Goal: Participate in discussion: Engage in conversation with other users on a specific topic

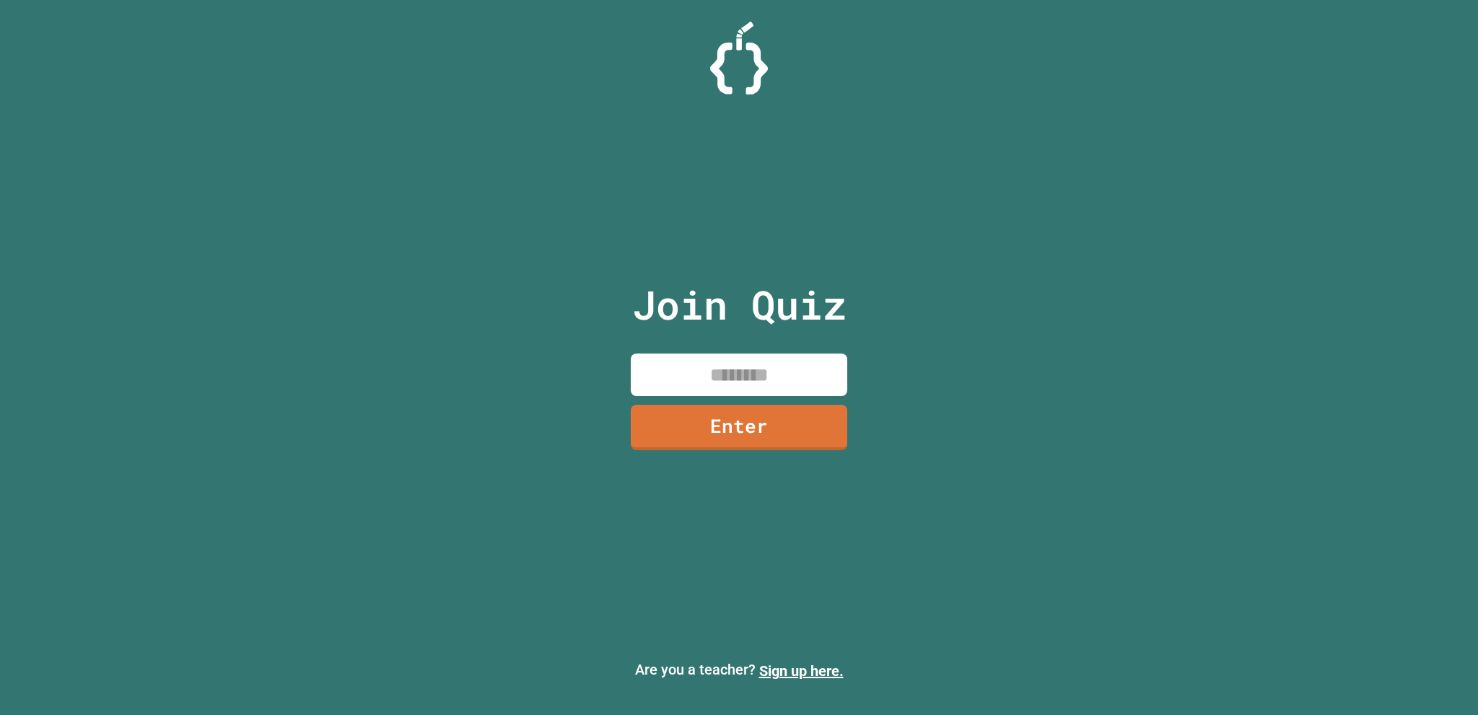
click at [776, 385] on input at bounding box center [739, 375] width 216 height 43
type input "********"
click at [783, 434] on link "Enter" at bounding box center [739, 426] width 216 height 48
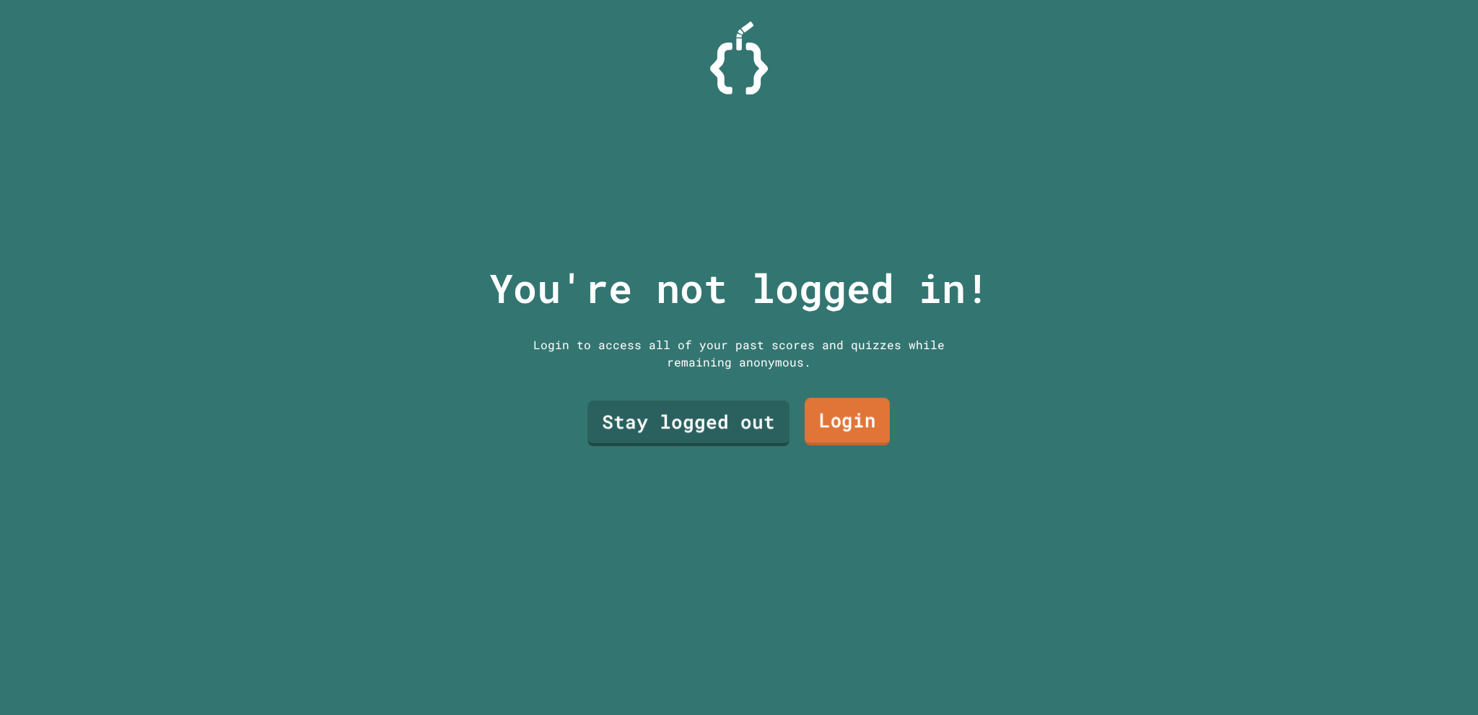
click at [823, 413] on link "Login" at bounding box center [847, 422] width 85 height 48
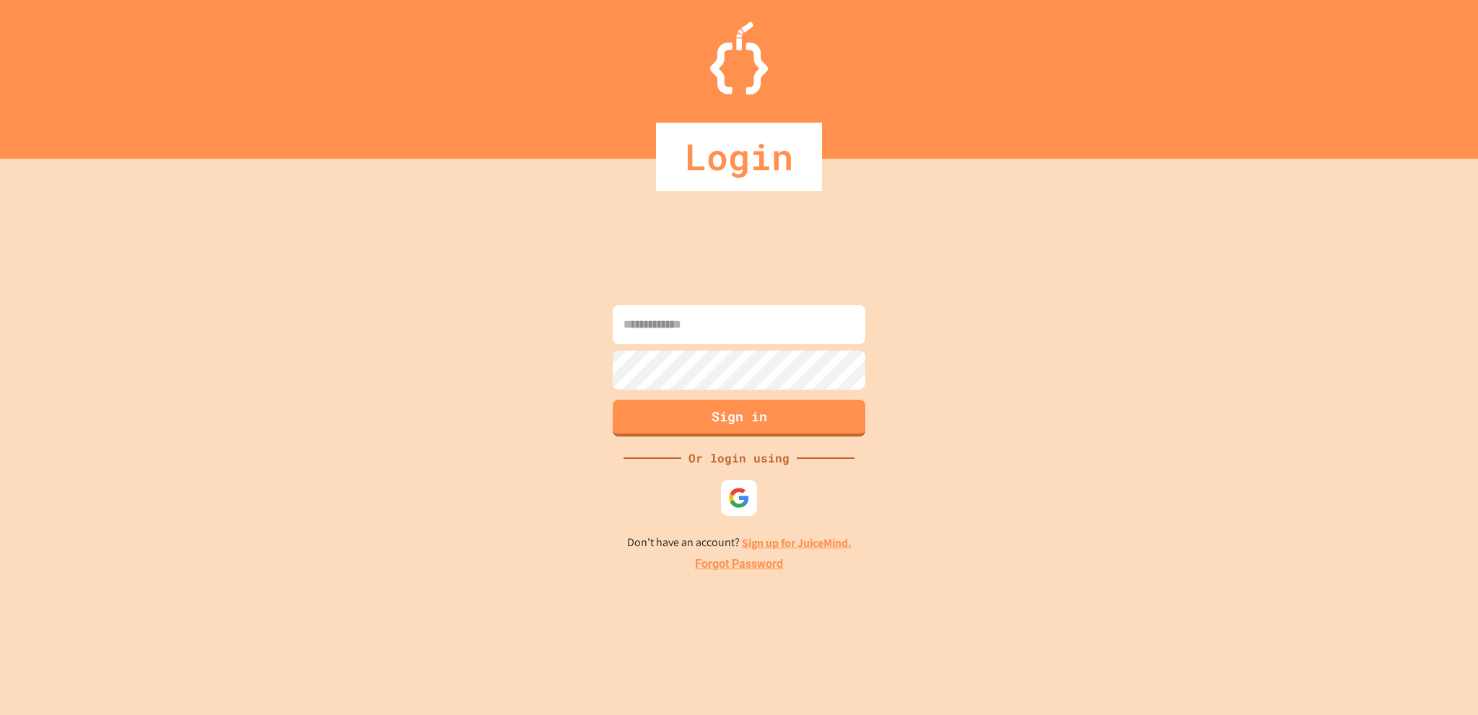
click at [654, 326] on input at bounding box center [739, 324] width 253 height 39
type input "**********"
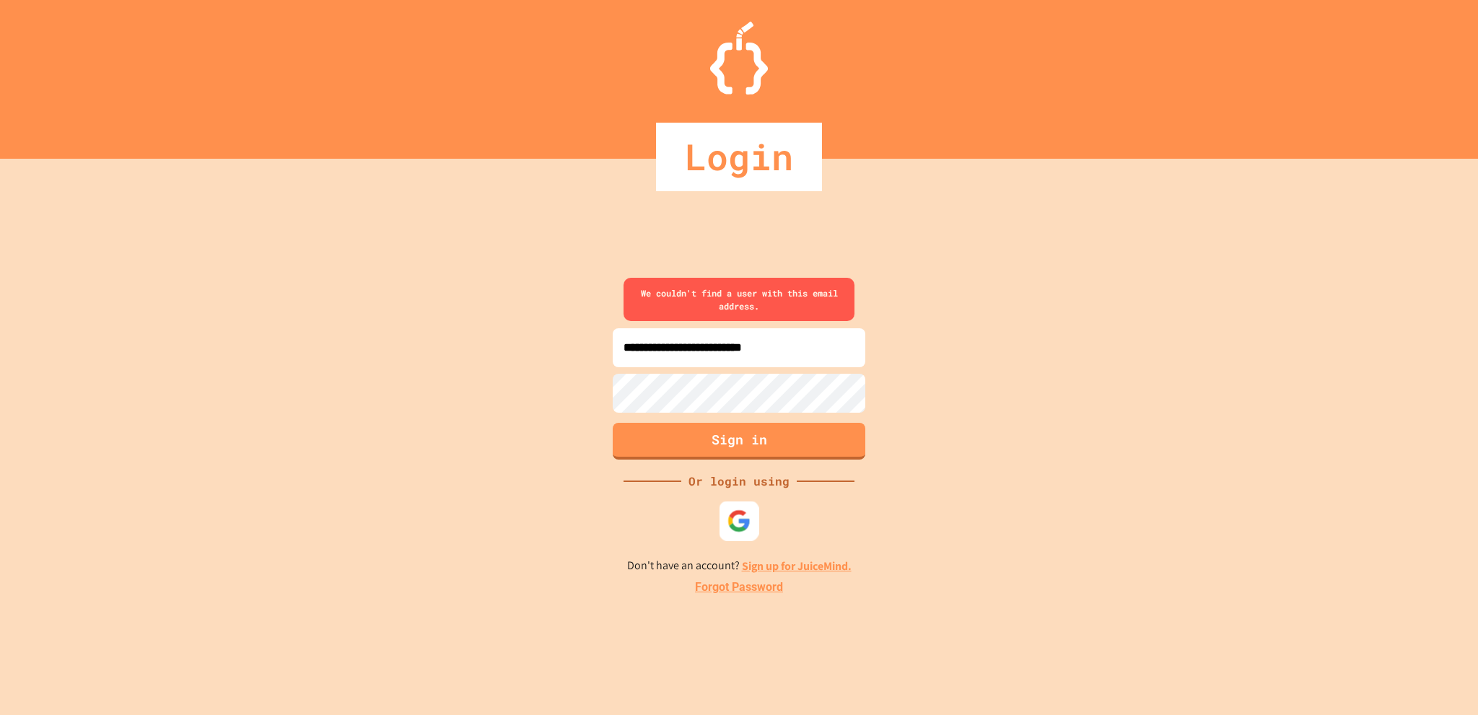
click at [732, 522] on img at bounding box center [739, 521] width 24 height 24
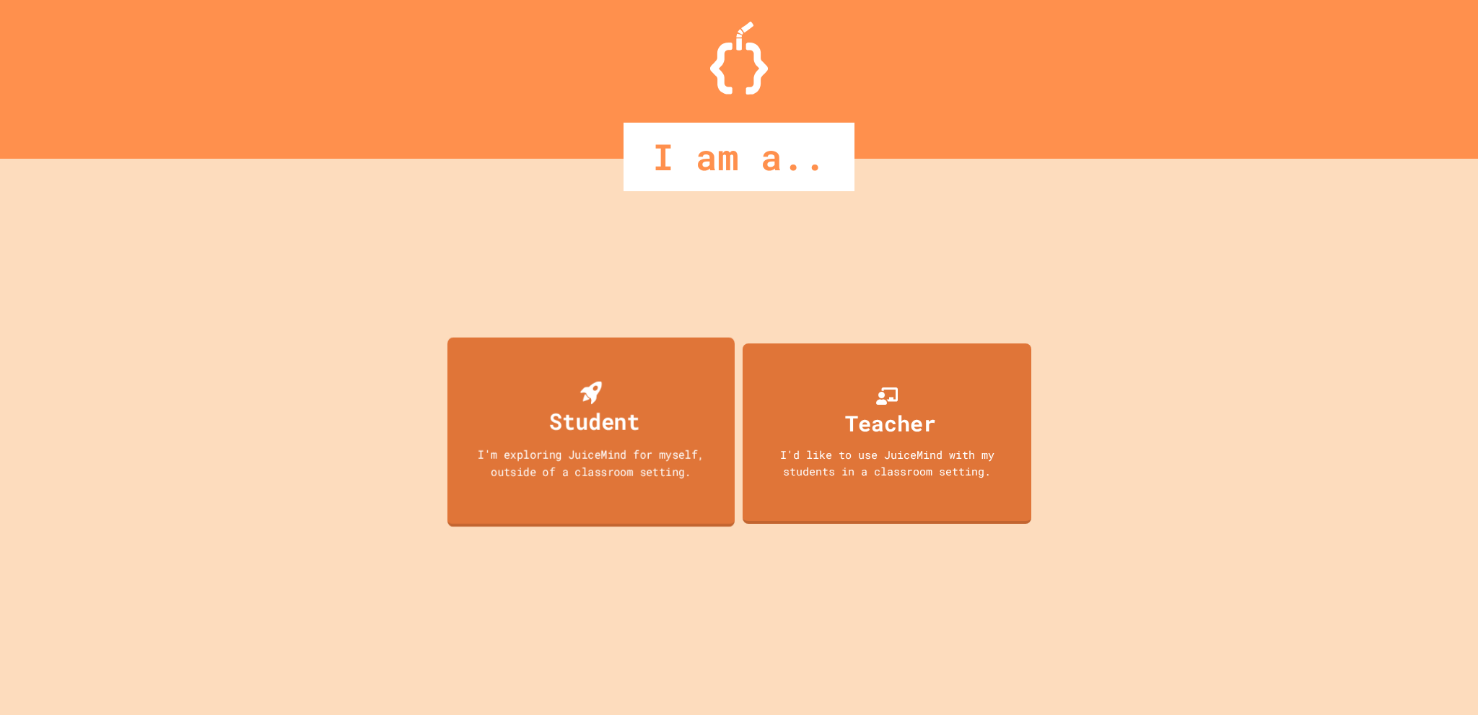
click at [614, 444] on div "Student I'm exploring JuiceMind for myself, outside of a classroom setting." at bounding box center [590, 432] width 287 height 190
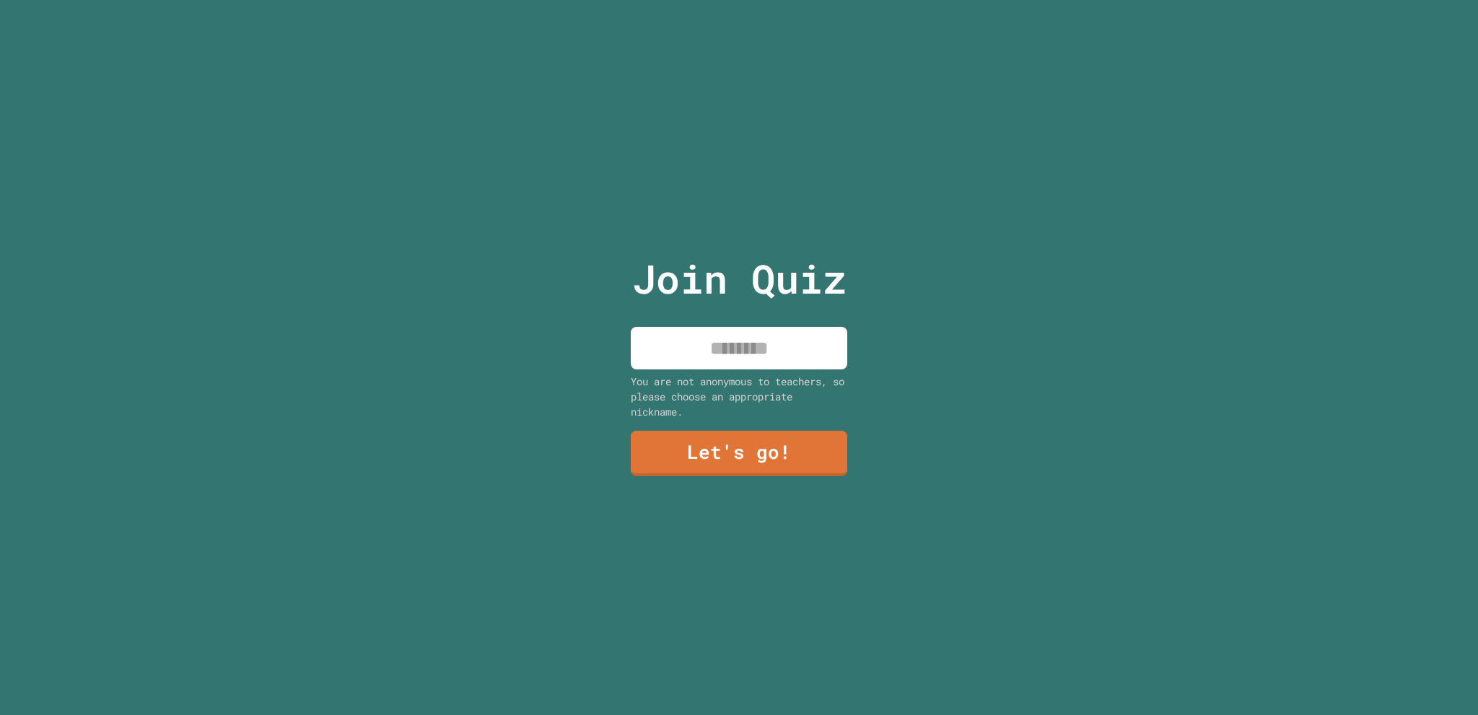
click at [682, 342] on input at bounding box center [739, 348] width 216 height 43
type input "******"
click at [610, 436] on div "Join Quiz ****** You are not anonymous to teachers, so please choose an appropr…" at bounding box center [739, 357] width 1478 height 715
click at [687, 418] on div "Join Quiz ****** You are not anonymous to teachers, so please choose an appropr…" at bounding box center [739, 357] width 243 height 715
click at [711, 452] on link "Let's go!" at bounding box center [739, 453] width 214 height 48
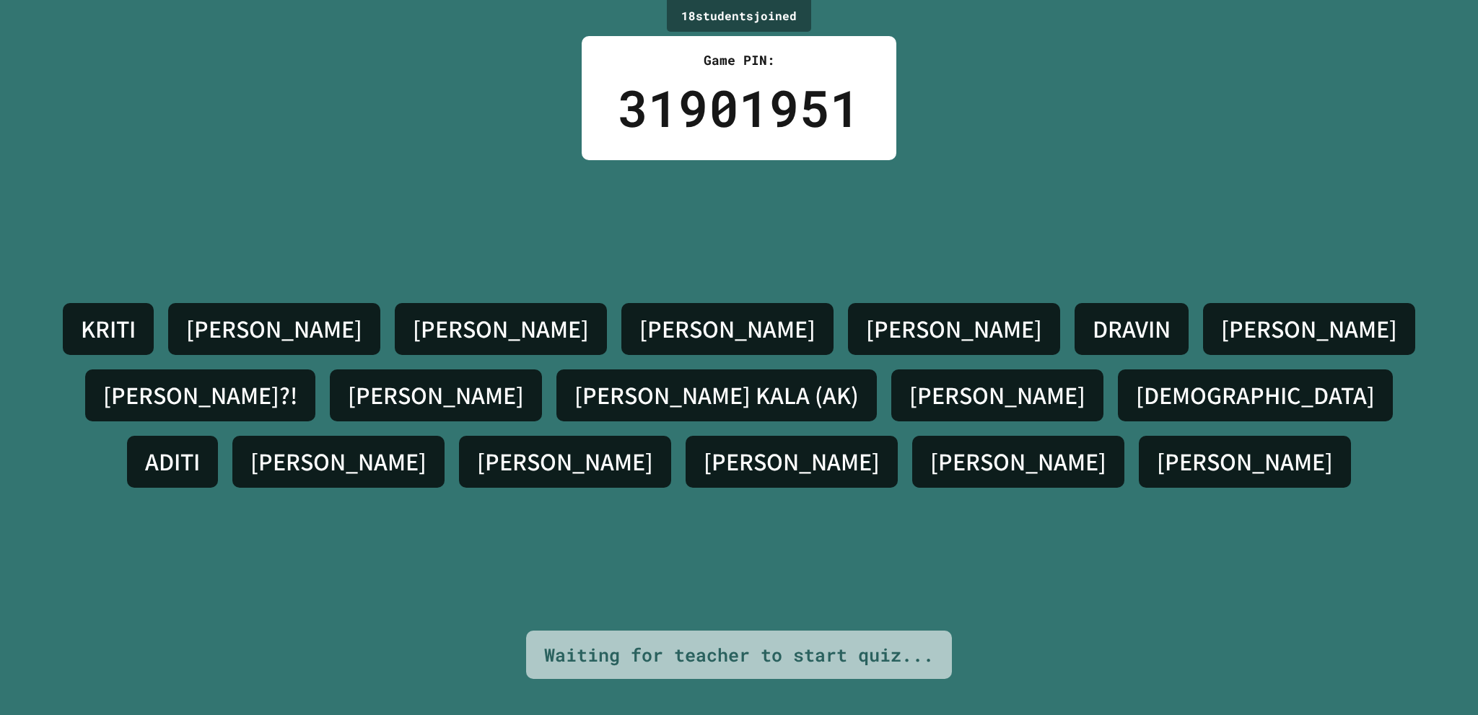
click at [753, 481] on div "KRITI [PERSON_NAME] [PERSON_NAME] [PERSON_NAME]?! [PERSON_NAME] (AK) [PERSON_NA…" at bounding box center [739, 395] width 1406 height 471
click at [653, 447] on h4 "[PERSON_NAME]" at bounding box center [565, 462] width 176 height 30
click at [445, 436] on div "[PERSON_NAME]" at bounding box center [338, 462] width 212 height 52
click at [426, 447] on h4 "[PERSON_NAME]" at bounding box center [338, 462] width 176 height 30
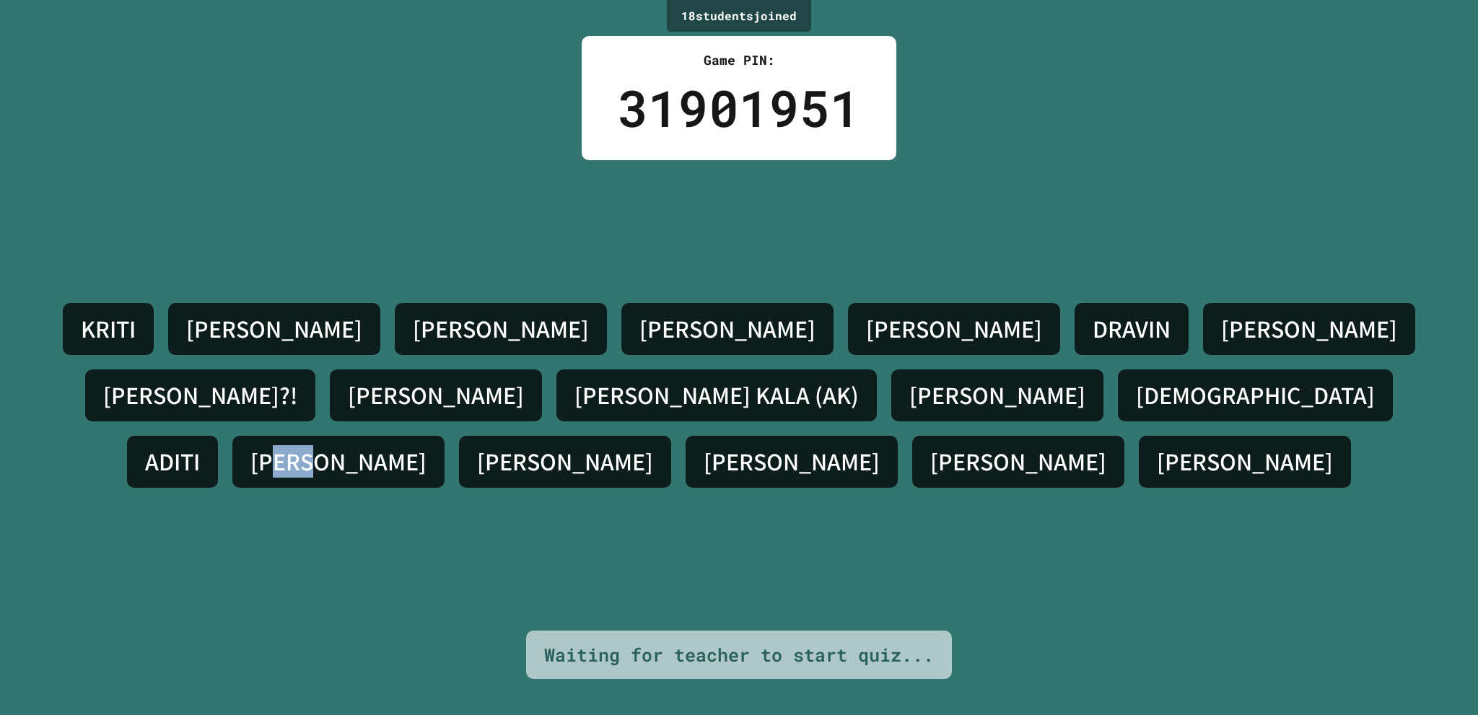
drag, startPoint x: 638, startPoint y: 418, endPoint x: 683, endPoint y: 431, distance: 47.3
click at [445, 436] on div "[PERSON_NAME]" at bounding box center [338, 462] width 212 height 52
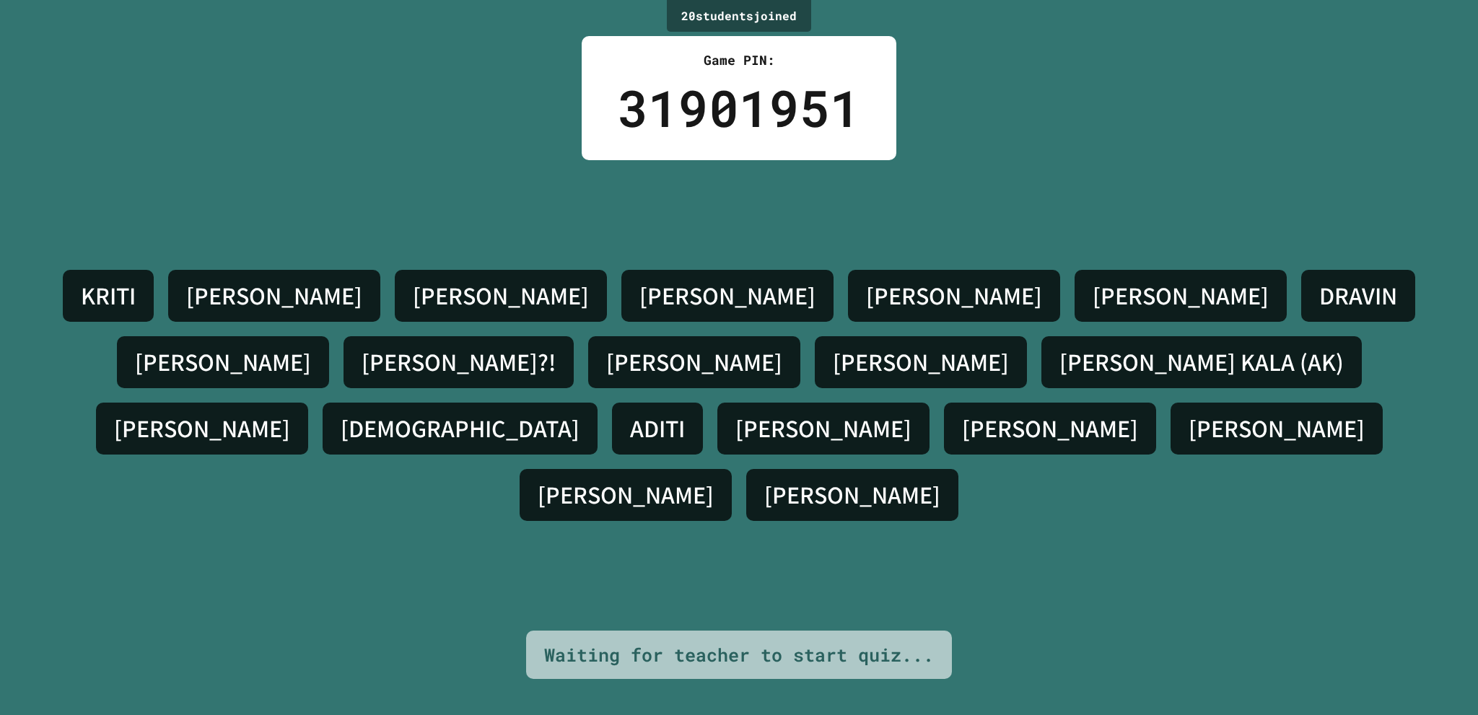
click at [467, 502] on div "[PERSON_NAME] S [PERSON_NAME] [PERSON_NAME] [PERSON_NAME]?! [PERSON_NAME] [PERS…" at bounding box center [739, 395] width 1406 height 471
drag, startPoint x: 303, startPoint y: 412, endPoint x: 331, endPoint y: 424, distance: 30.4
click at [1059, 377] on h4 "[PERSON_NAME] KALA (AK)" at bounding box center [1201, 362] width 284 height 30
drag, startPoint x: 336, startPoint y: 426, endPoint x: 609, endPoint y: 372, distance: 278.1
click at [609, 372] on div "[PERSON_NAME] S [PERSON_NAME] [PERSON_NAME] [PERSON_NAME]?! [PERSON_NAME] [PERS…" at bounding box center [739, 396] width 1406 height 266
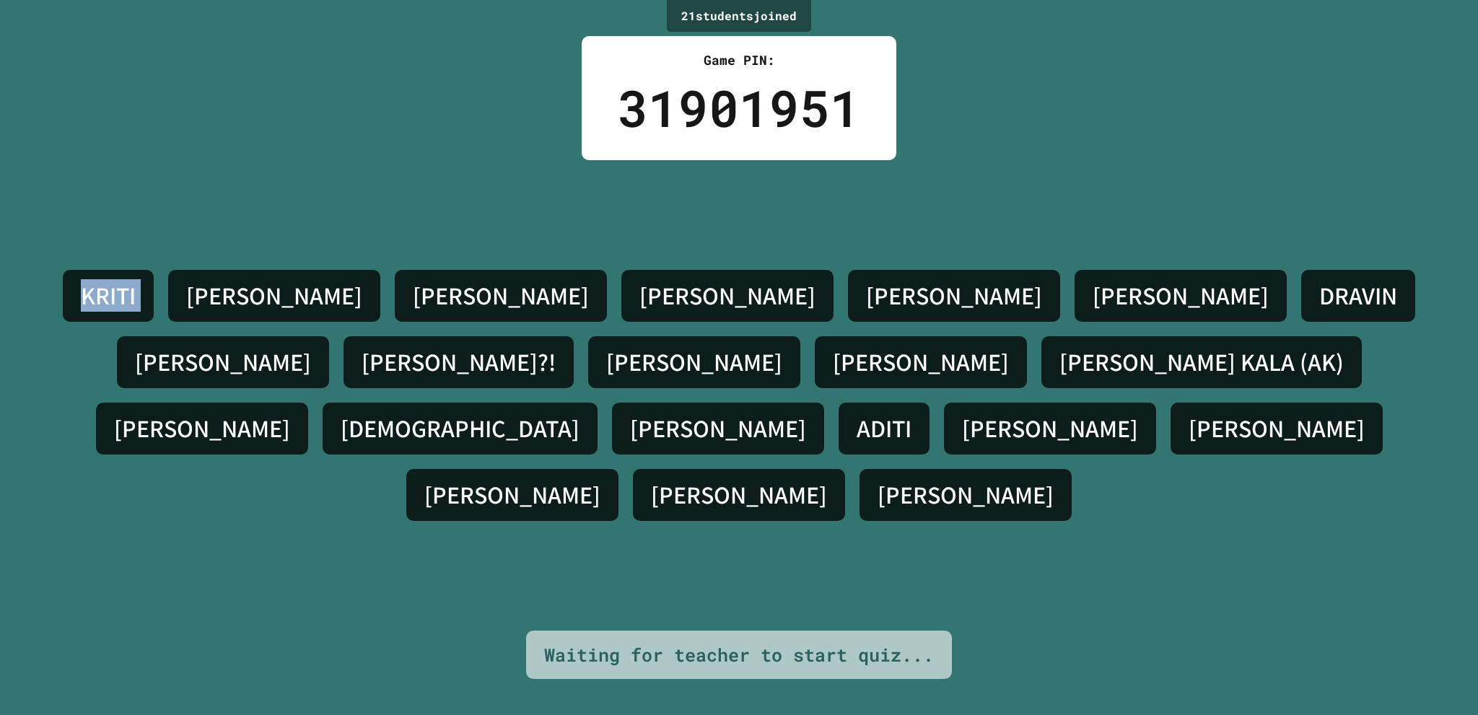
drag, startPoint x: 162, startPoint y: 377, endPoint x: 130, endPoint y: 334, distance: 54.1
click at [84, 316] on div "[PERSON_NAME] S [PERSON_NAME] [PERSON_NAME] [PERSON_NAME]?! [PERSON_NAME] [PERS…" at bounding box center [739, 395] width 1406 height 471
click at [234, 311] on h4 "[PERSON_NAME]" at bounding box center [274, 296] width 176 height 30
click at [219, 311] on h4 "[PERSON_NAME]" at bounding box center [274, 296] width 176 height 30
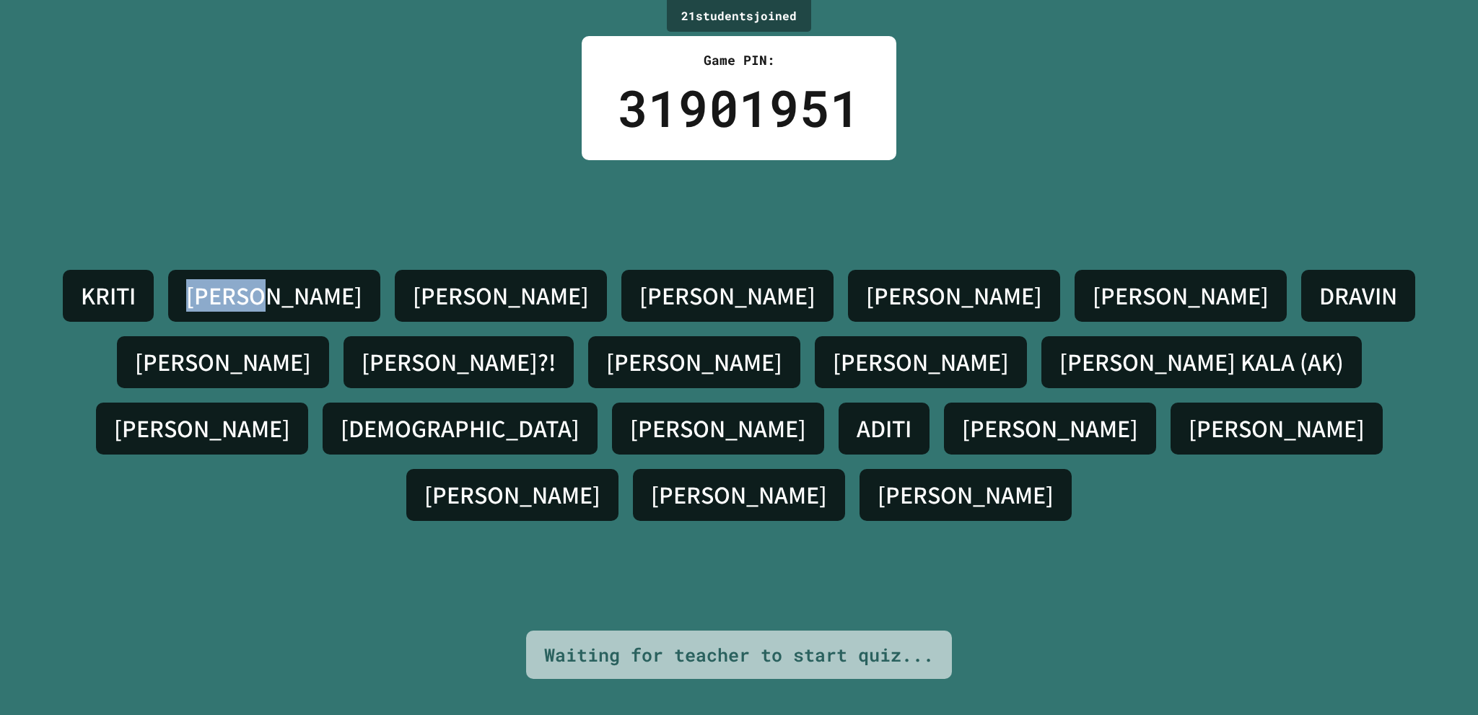
click at [217, 311] on h4 "[PERSON_NAME]" at bounding box center [274, 296] width 176 height 30
click at [639, 311] on h4 "[PERSON_NAME]" at bounding box center [727, 296] width 176 height 30
drag, startPoint x: 594, startPoint y: 419, endPoint x: 1082, endPoint y: 351, distance: 492.4
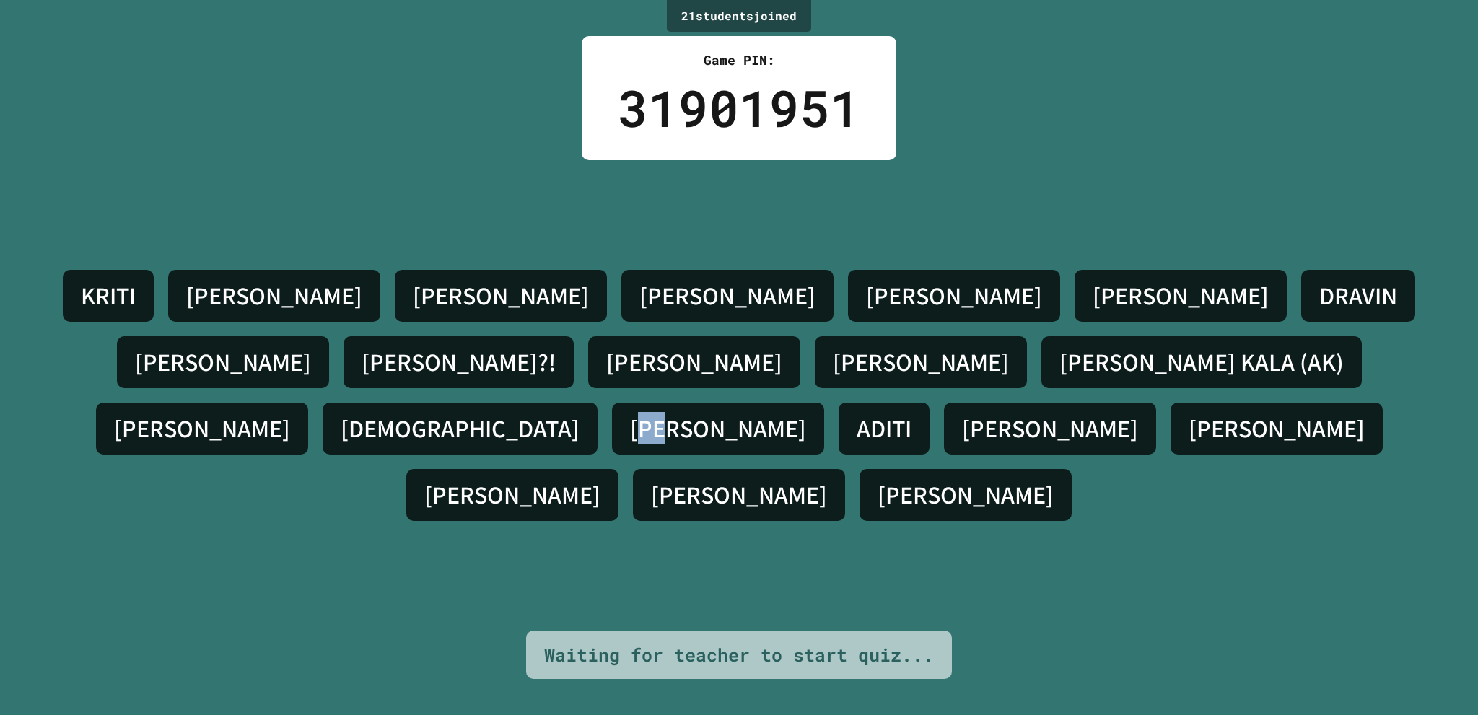
click at [691, 408] on div "[PERSON_NAME] S [PERSON_NAME] [PERSON_NAME] [PERSON_NAME]?! [PERSON_NAME] [PERS…" at bounding box center [739, 396] width 1406 height 266
drag, startPoint x: 1209, startPoint y: 350, endPoint x: 1433, endPoint y: 350, distance: 223.7
click at [1319, 350] on div "[PERSON_NAME] S [PERSON_NAME] [PERSON_NAME] [PERSON_NAME]?! [PERSON_NAME] [PERS…" at bounding box center [739, 396] width 1406 height 266
drag, startPoint x: 817, startPoint y: 375, endPoint x: 551, endPoint y: 385, distance: 265.8
click at [1301, 322] on div "DRAVIN" at bounding box center [1358, 296] width 114 height 52
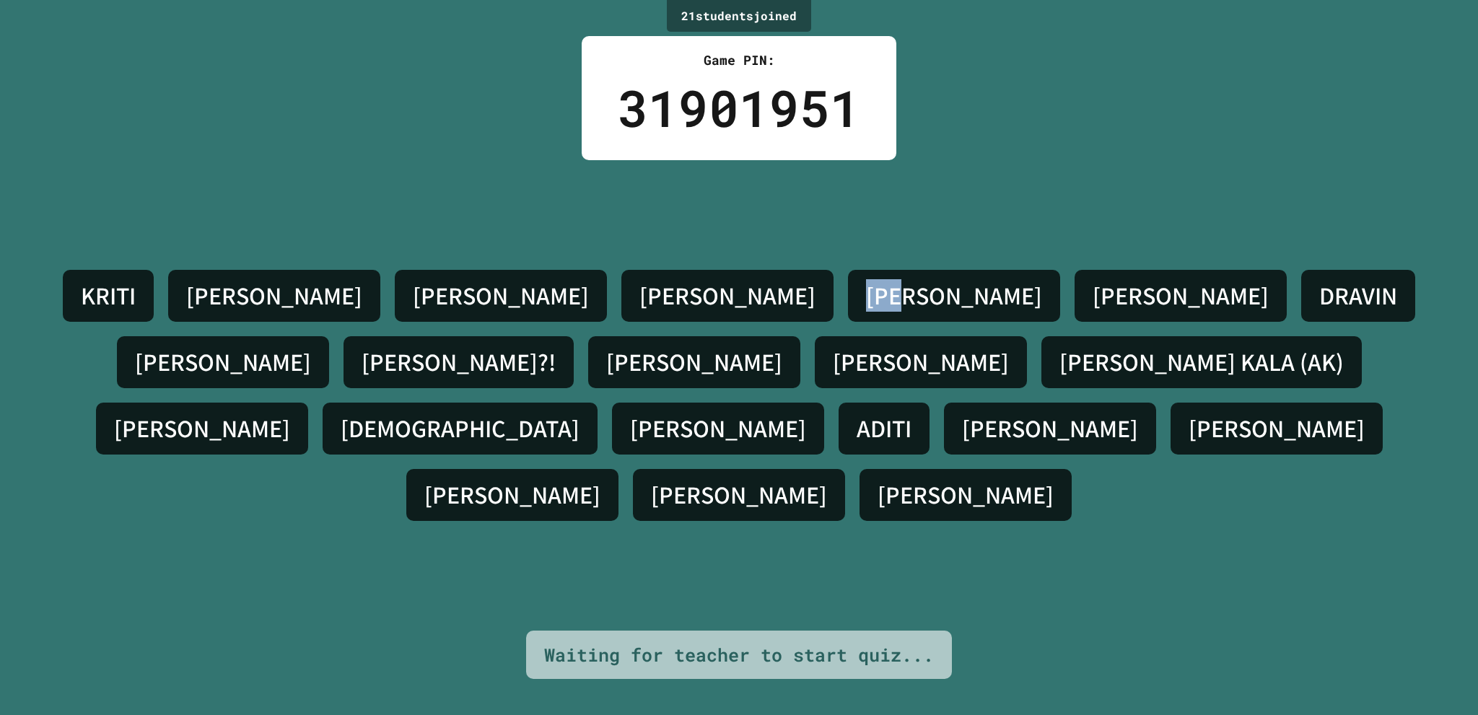
drag, startPoint x: 551, startPoint y: 385, endPoint x: 237, endPoint y: 394, distance: 314.8
click at [508, 391] on div "[PERSON_NAME] S [PERSON_NAME] [PERSON_NAME] [PERSON_NAME]?! [PERSON_NAME] [PERS…" at bounding box center [739, 396] width 1406 height 266
click at [33, 407] on div "21 student s joined Game PIN: 31901951 [PERSON_NAME] S [PERSON_NAME] [PERSON_NA…" at bounding box center [739, 357] width 1478 height 715
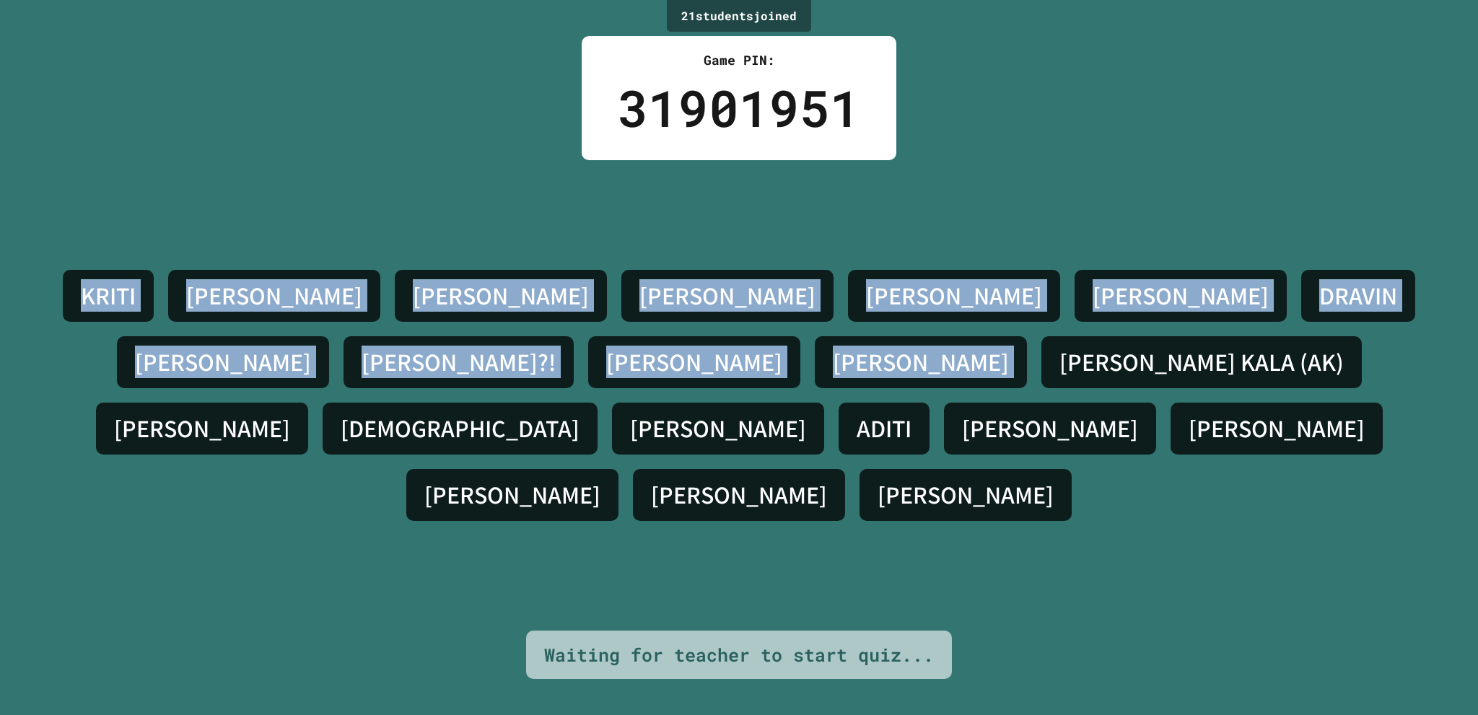
drag, startPoint x: 48, startPoint y: 412, endPoint x: 502, endPoint y: 433, distance: 455.1
click at [268, 430] on div "[PERSON_NAME] S [PERSON_NAME] [PERSON_NAME] [PERSON_NAME]?! [PERSON_NAME] [PERS…" at bounding box center [739, 396] width 1406 height 266
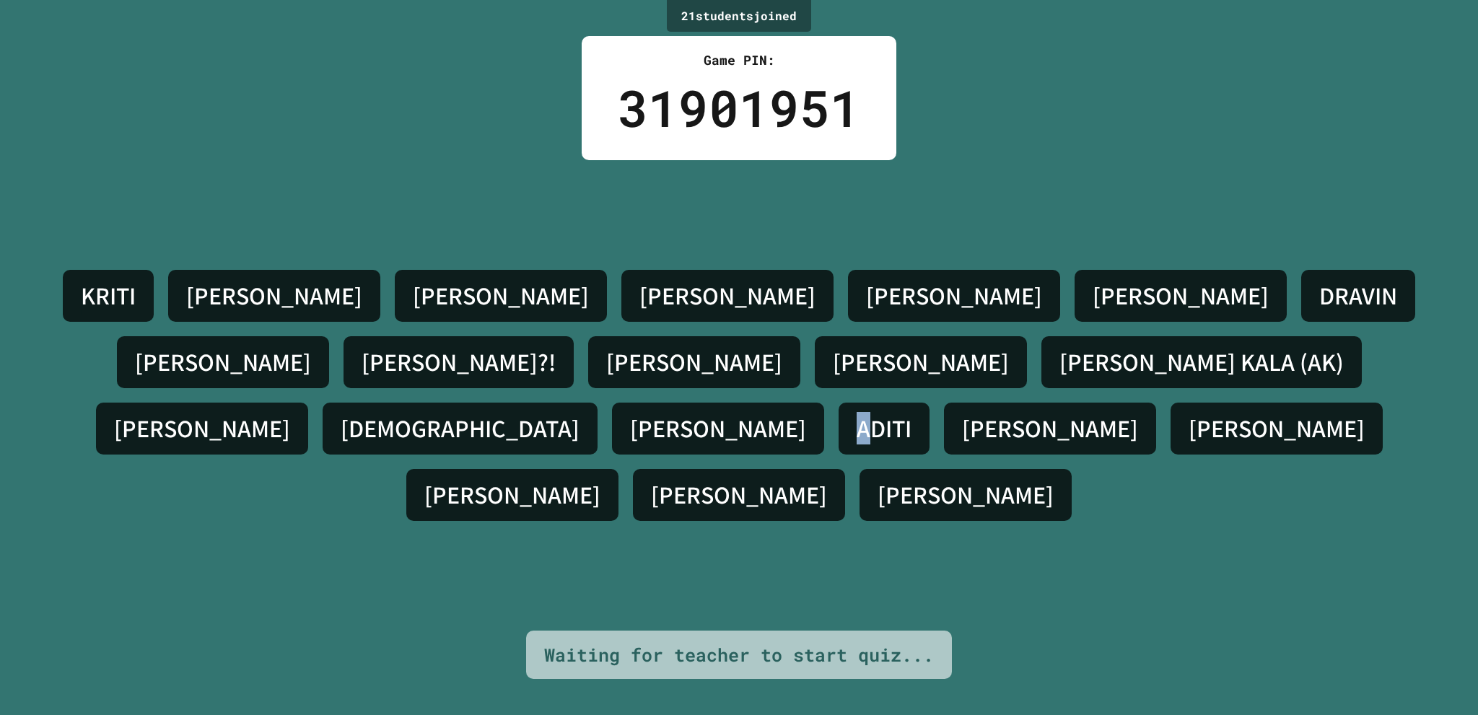
click at [795, 468] on div "[PERSON_NAME] S [PERSON_NAME] [PERSON_NAME] [PERSON_NAME]?! [PERSON_NAME] [PERS…" at bounding box center [739, 395] width 1406 height 471
drag, startPoint x: 1277, startPoint y: 491, endPoint x: 1477, endPoint y: 481, distance: 200.8
click at [1284, 491] on div "[PERSON_NAME] S [PERSON_NAME] [PERSON_NAME] [PERSON_NAME]?! [PERSON_NAME] [PERS…" at bounding box center [739, 395] width 1406 height 471
drag, startPoint x: 1365, startPoint y: 424, endPoint x: 932, endPoint y: 428, distance: 432.3
click at [1072, 469] on div "[PERSON_NAME]" at bounding box center [965, 495] width 212 height 52
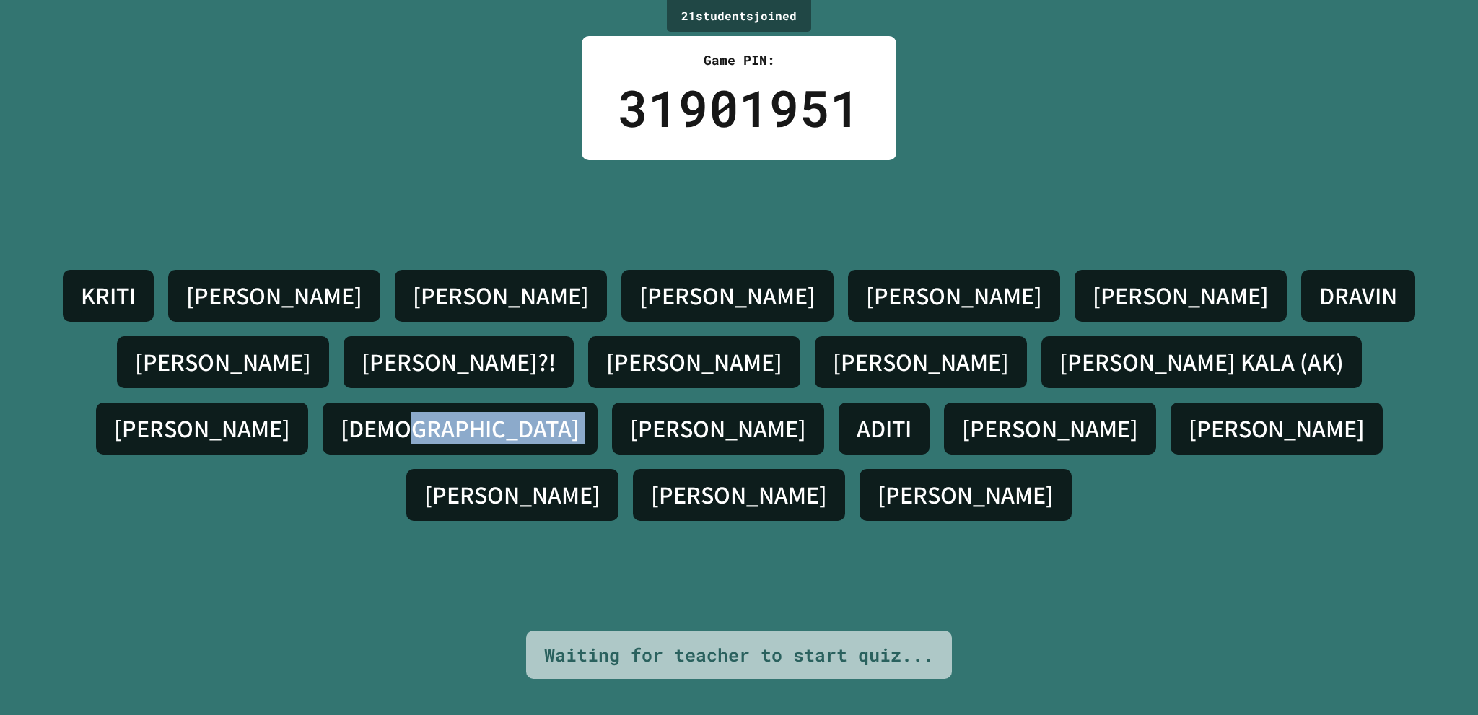
click at [490, 429] on div "[PERSON_NAME] S [PERSON_NAME] [PERSON_NAME] [PERSON_NAME]?! [PERSON_NAME] [PERS…" at bounding box center [739, 396] width 1406 height 266
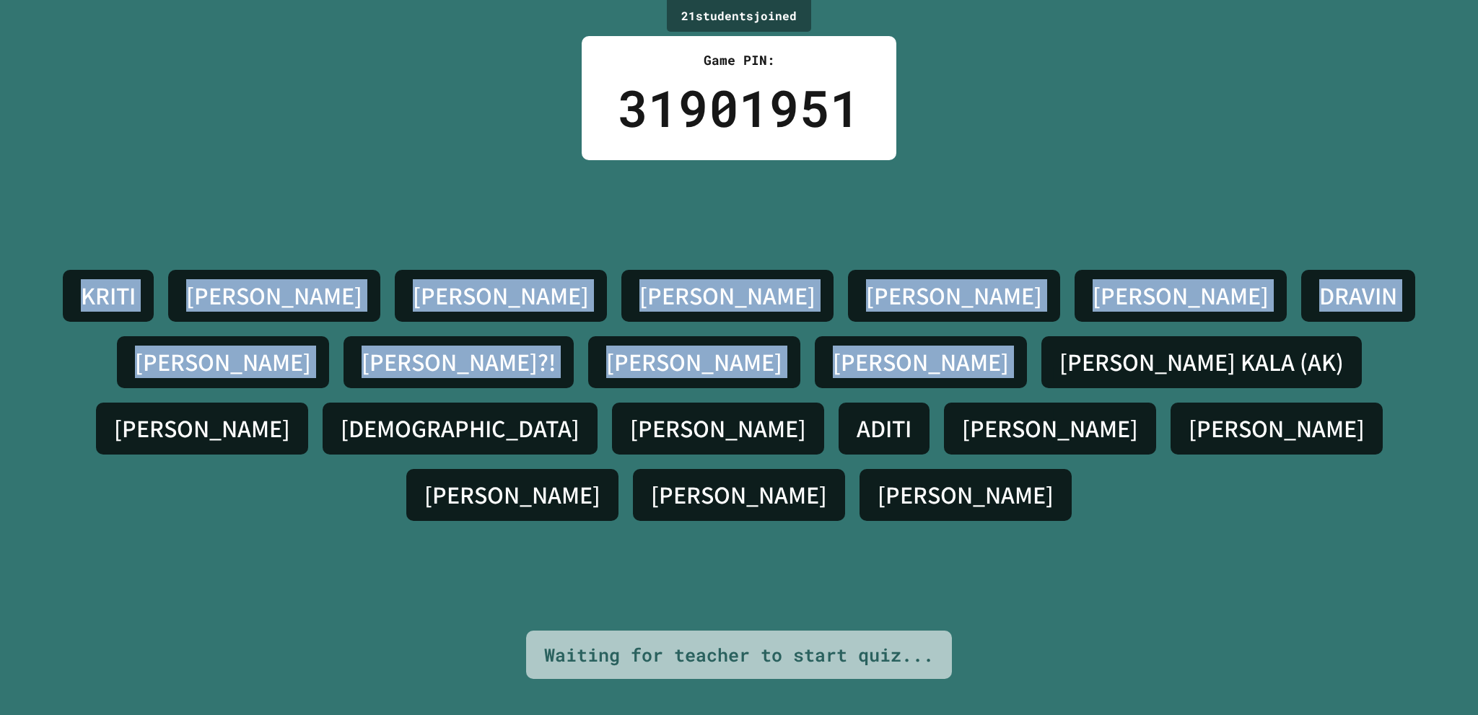
drag, startPoint x: 12, startPoint y: 429, endPoint x: 0, endPoint y: 419, distance: 16.4
click at [0, 429] on div "21 student s joined Game PIN: 31901951 [PERSON_NAME] S [PERSON_NAME] [PERSON_NA…" at bounding box center [739, 357] width 1478 height 715
click at [0, 419] on div "21 student s joined Game PIN: 31901951 [PERSON_NAME] S [PERSON_NAME] [PERSON_NA…" at bounding box center [739, 357] width 1478 height 715
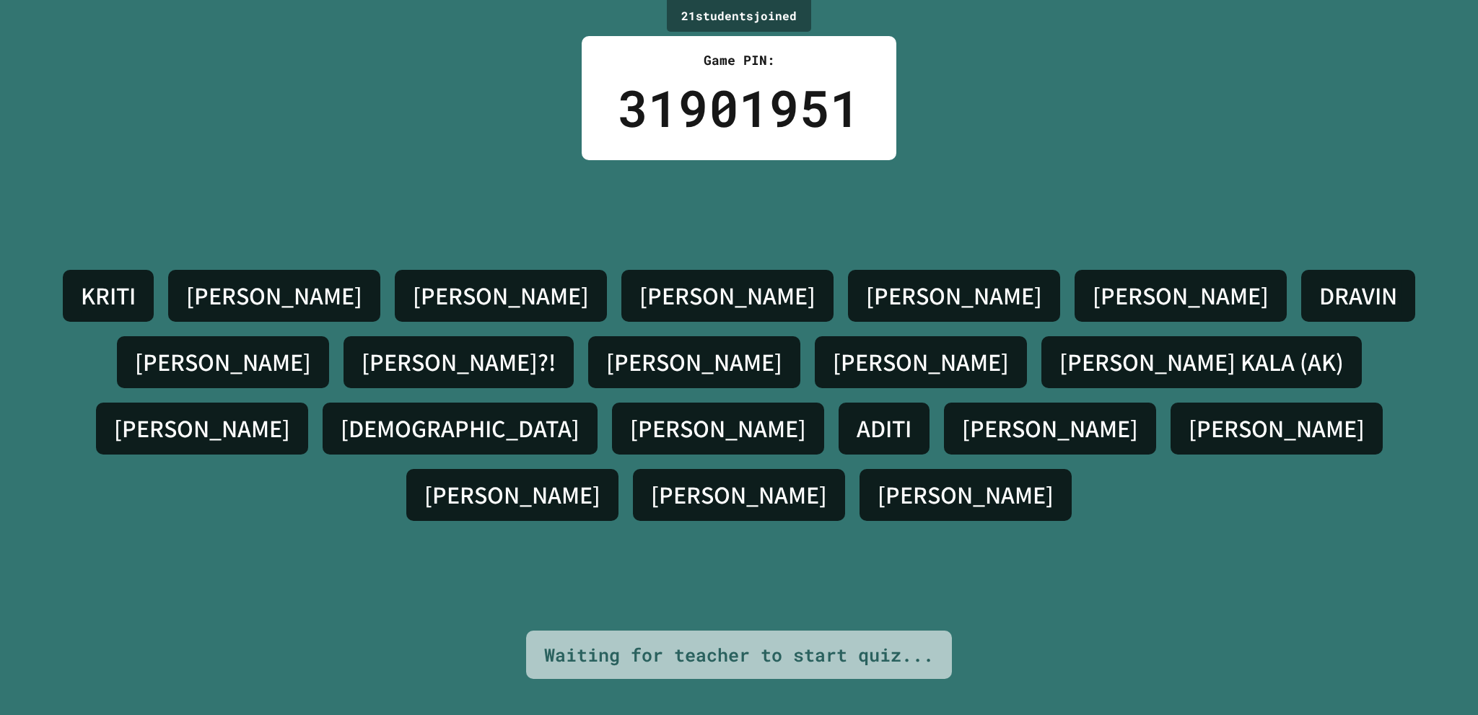
drag, startPoint x: 55, startPoint y: 417, endPoint x: 321, endPoint y: 417, distance: 266.3
click at [279, 417] on div "[PERSON_NAME] S [PERSON_NAME] [PERSON_NAME] [PERSON_NAME]?! [PERSON_NAME] [PERS…" at bounding box center [739, 396] width 1406 height 266
drag, startPoint x: 566, startPoint y: 424, endPoint x: 712, endPoint y: 431, distance: 145.9
click at [630, 431] on h4 "[PERSON_NAME]" at bounding box center [718, 429] width 176 height 30
click at [906, 439] on div "[PERSON_NAME] S [PERSON_NAME] [PERSON_NAME] [PERSON_NAME]?! [PERSON_NAME] [PERS…" at bounding box center [739, 396] width 1406 height 266
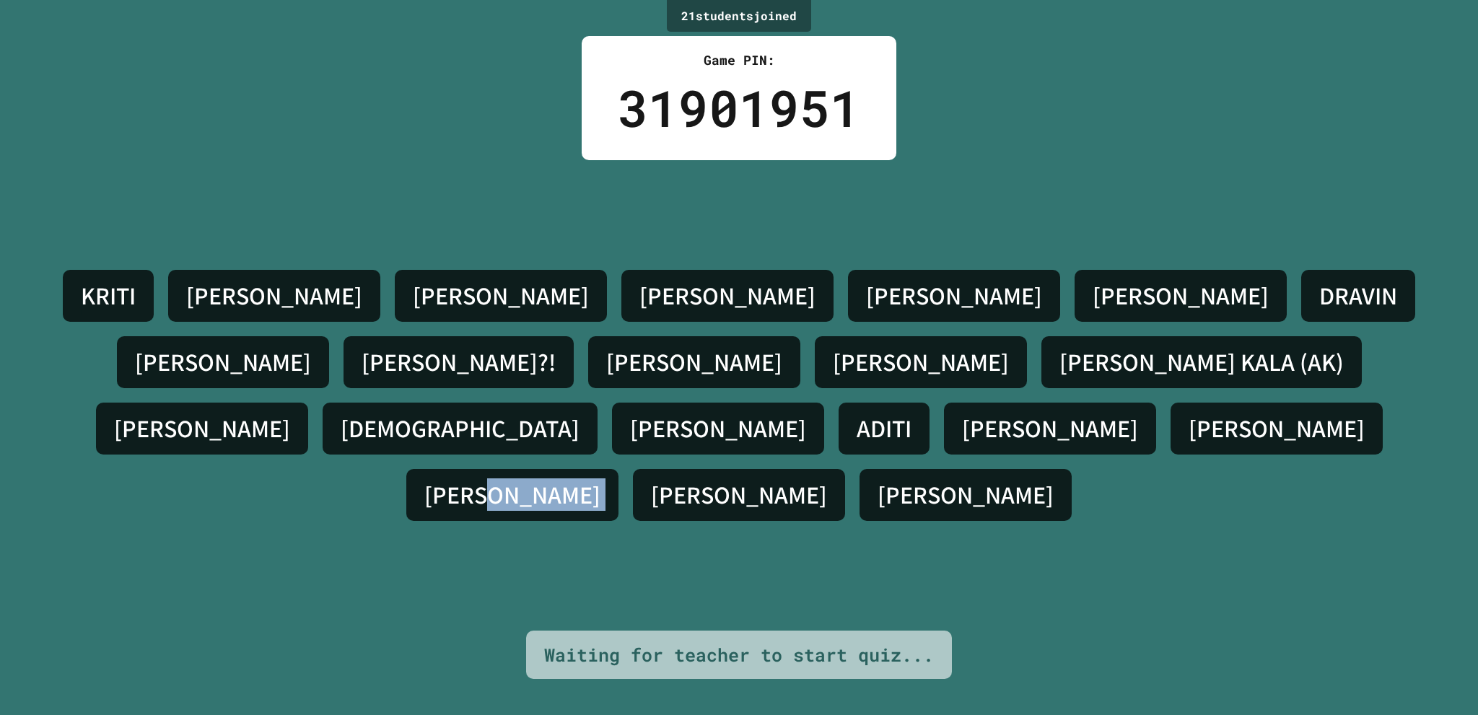
drag, startPoint x: 1105, startPoint y: 441, endPoint x: 1183, endPoint y: 446, distance: 78.1
click at [1183, 446] on div "[PERSON_NAME] S [PERSON_NAME] [PERSON_NAME] [PERSON_NAME]?! [PERSON_NAME] [PERS…" at bounding box center [739, 396] width 1406 height 266
click at [845, 469] on div "[PERSON_NAME]" at bounding box center [739, 495] width 212 height 52
click at [346, 595] on div "[PERSON_NAME] S [PERSON_NAME] [PERSON_NAME] [PERSON_NAME]?! [PERSON_NAME] [PERS…" at bounding box center [739, 395] width 1406 height 471
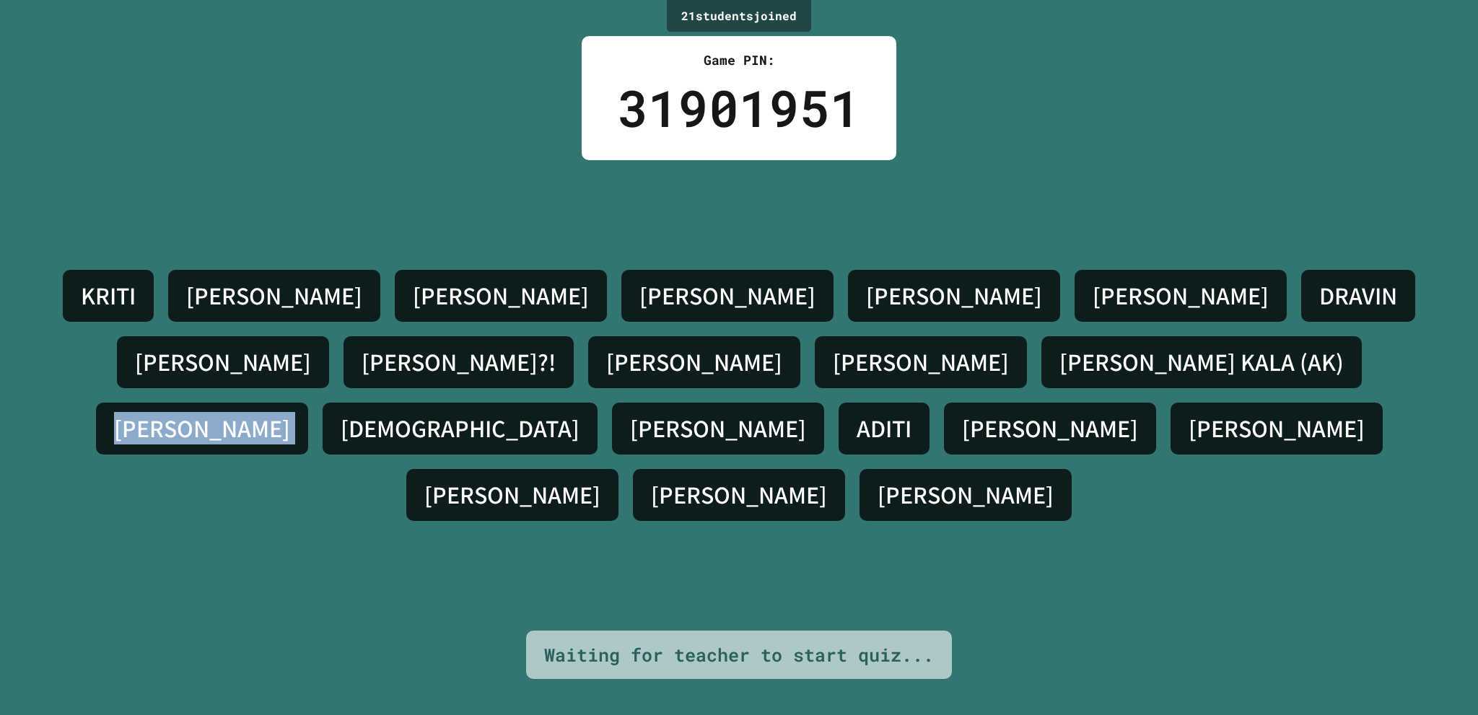
click at [346, 595] on div "[PERSON_NAME] S [PERSON_NAME] [PERSON_NAME] [PERSON_NAME]?! [PERSON_NAME] [PERS…" at bounding box center [739, 395] width 1406 height 471
click at [681, 318] on div "[PERSON_NAME] S [PERSON_NAME] [PERSON_NAME] [PERSON_NAME]?! [PERSON_NAME] [PERS…" at bounding box center [739, 395] width 1406 height 471
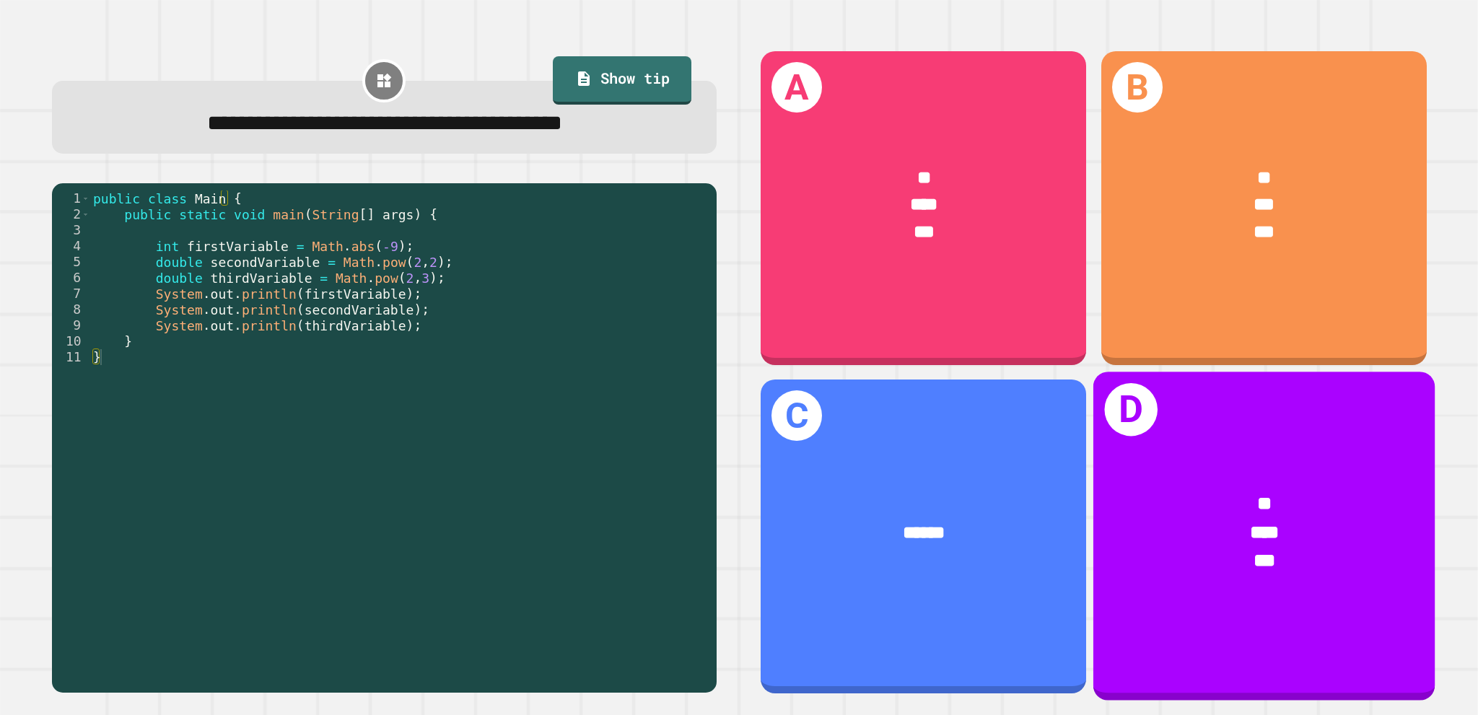
click at [1237, 559] on div "* *** ***" at bounding box center [1263, 531] width 341 height 159
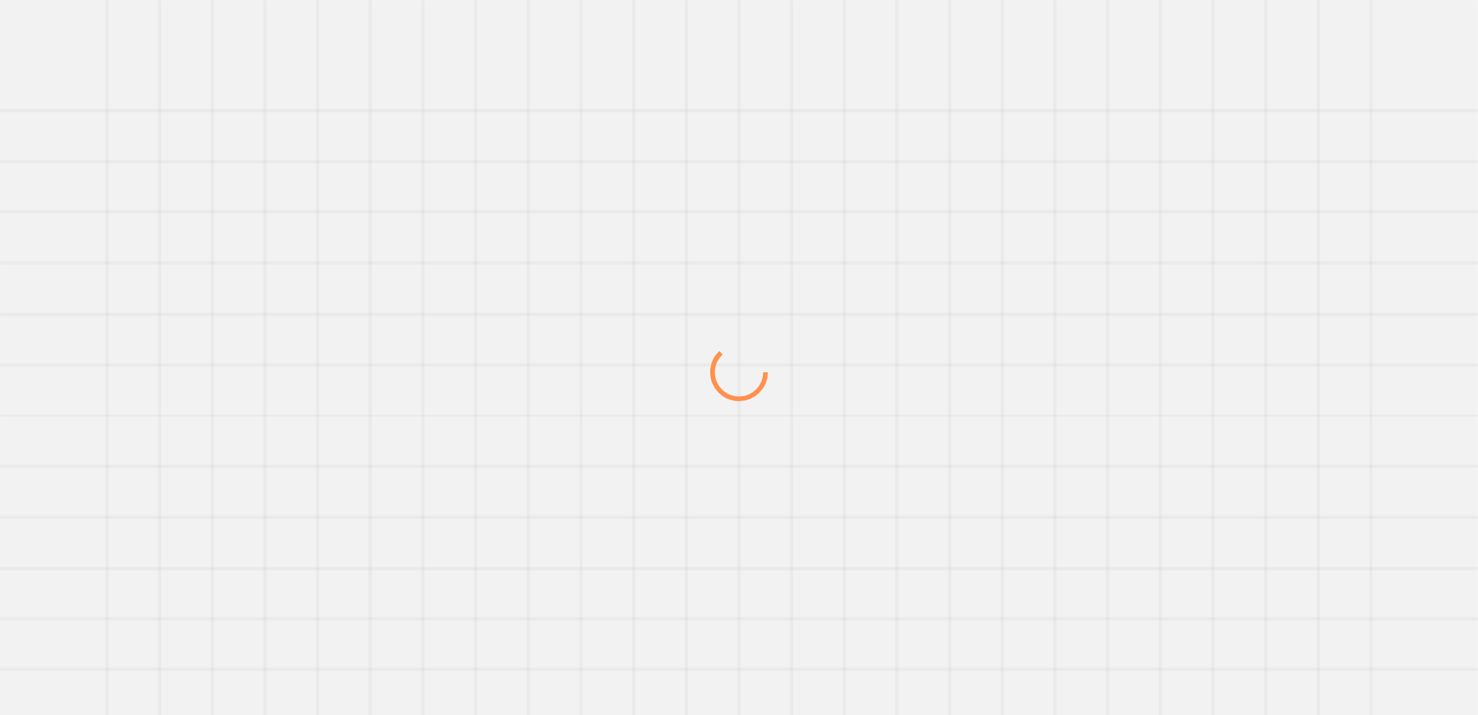
drag, startPoint x: 1237, startPoint y: 559, endPoint x: 1230, endPoint y: 545, distance: 15.5
click at [1232, 548] on div at bounding box center [739, 373] width 1419 height 686
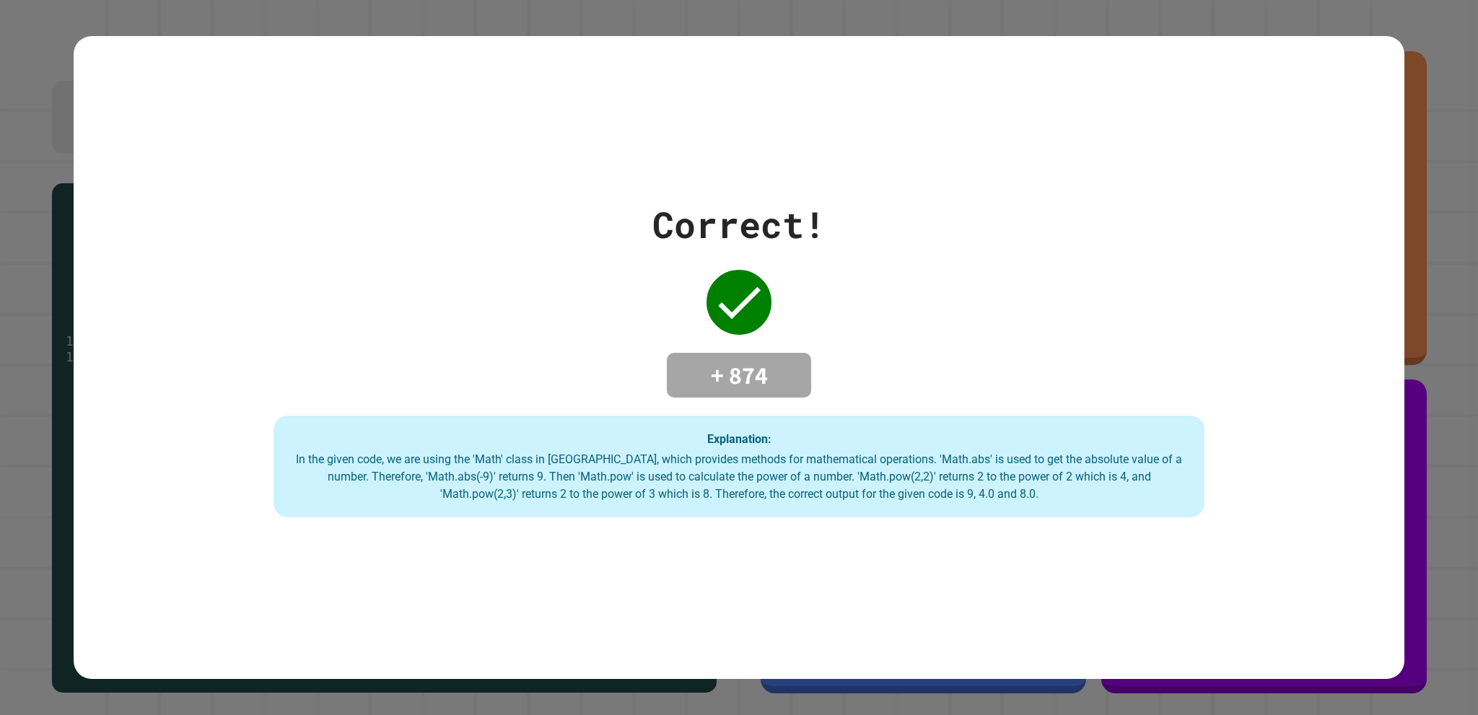
click at [1106, 379] on div "Correct! + 874 Explanation: In the given code, we are using the 'Math' class in…" at bounding box center [739, 358] width 1330 height 320
click at [1095, 372] on div "Correct! + 874 Explanation: In the given code, we are using the 'Math' class in…" at bounding box center [739, 358] width 1330 height 320
click at [1094, 370] on div "Correct! + 874 Explanation: In the given code, we are using the 'Math' class in…" at bounding box center [739, 358] width 1330 height 320
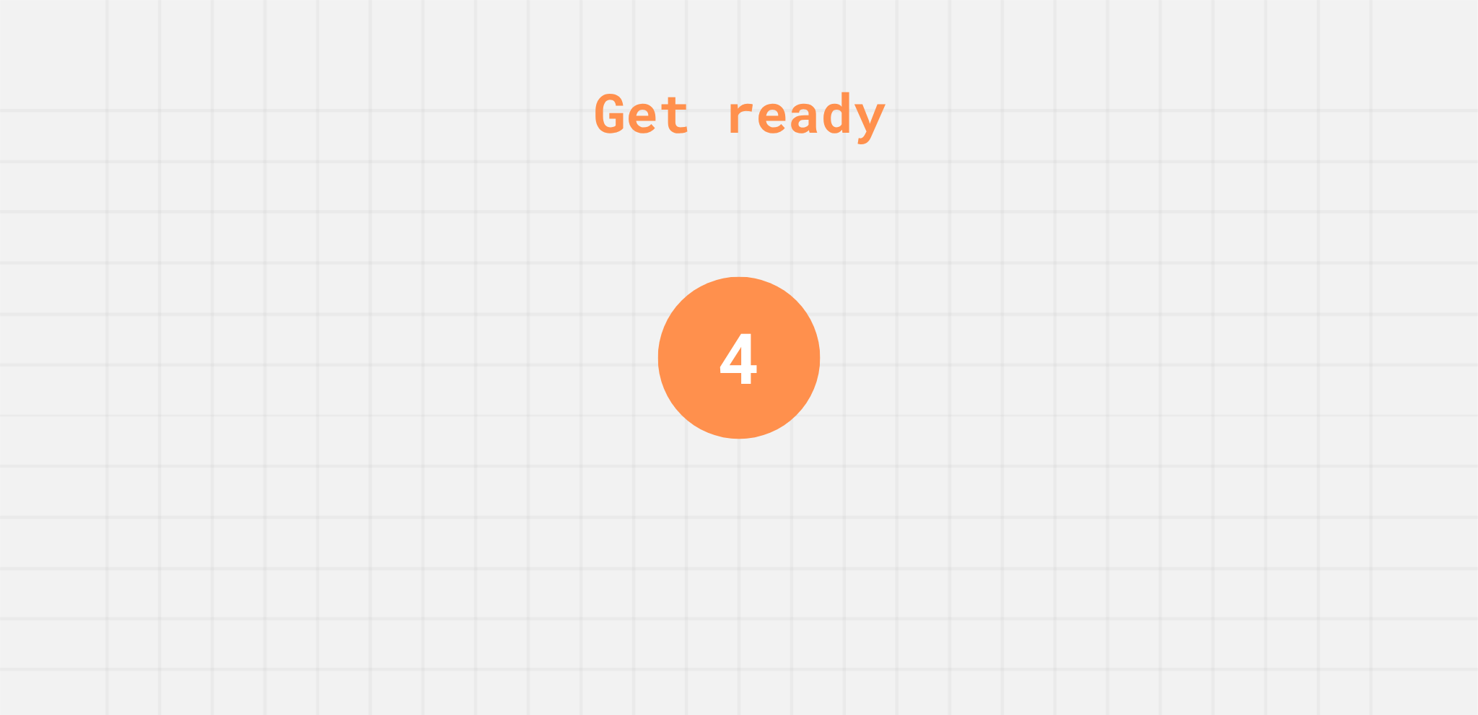
click at [797, 348] on div "4" at bounding box center [739, 357] width 162 height 162
drag, startPoint x: 797, startPoint y: 348, endPoint x: 133, endPoint y: 277, distance: 667.7
click at [717, 340] on div "Get ready 4" at bounding box center [739, 357] width 1478 height 715
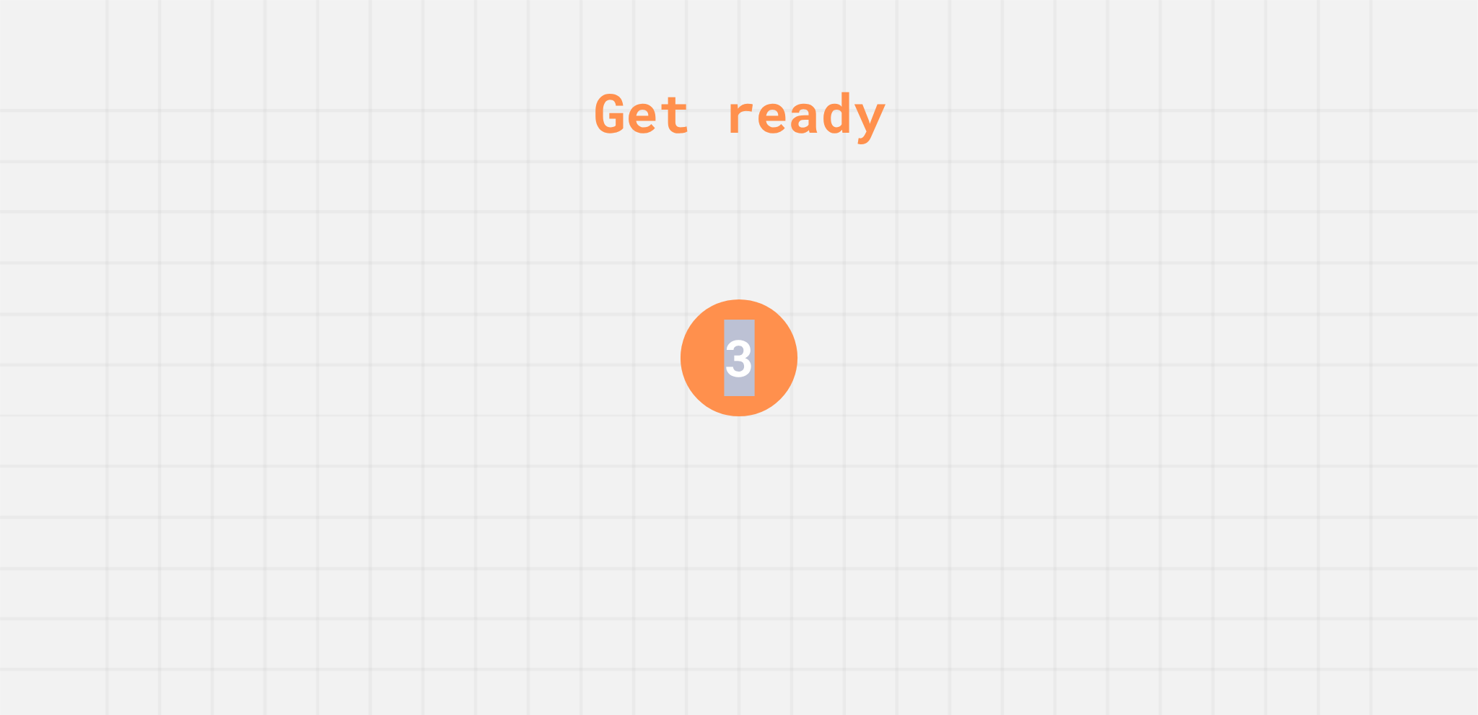
click at [621, 285] on div "Get ready 3" at bounding box center [739, 357] width 1478 height 715
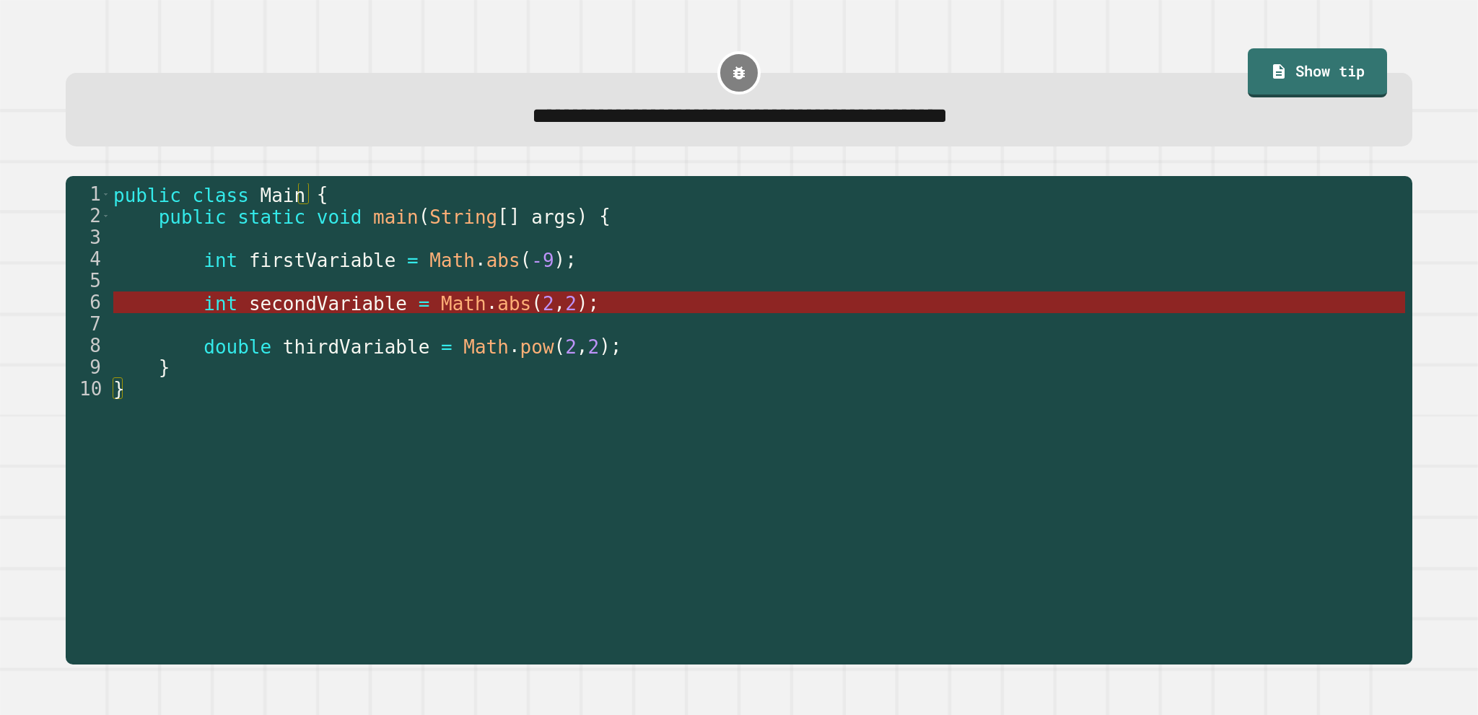
click at [361, 313] on span "secondVariable" at bounding box center [328, 303] width 158 height 22
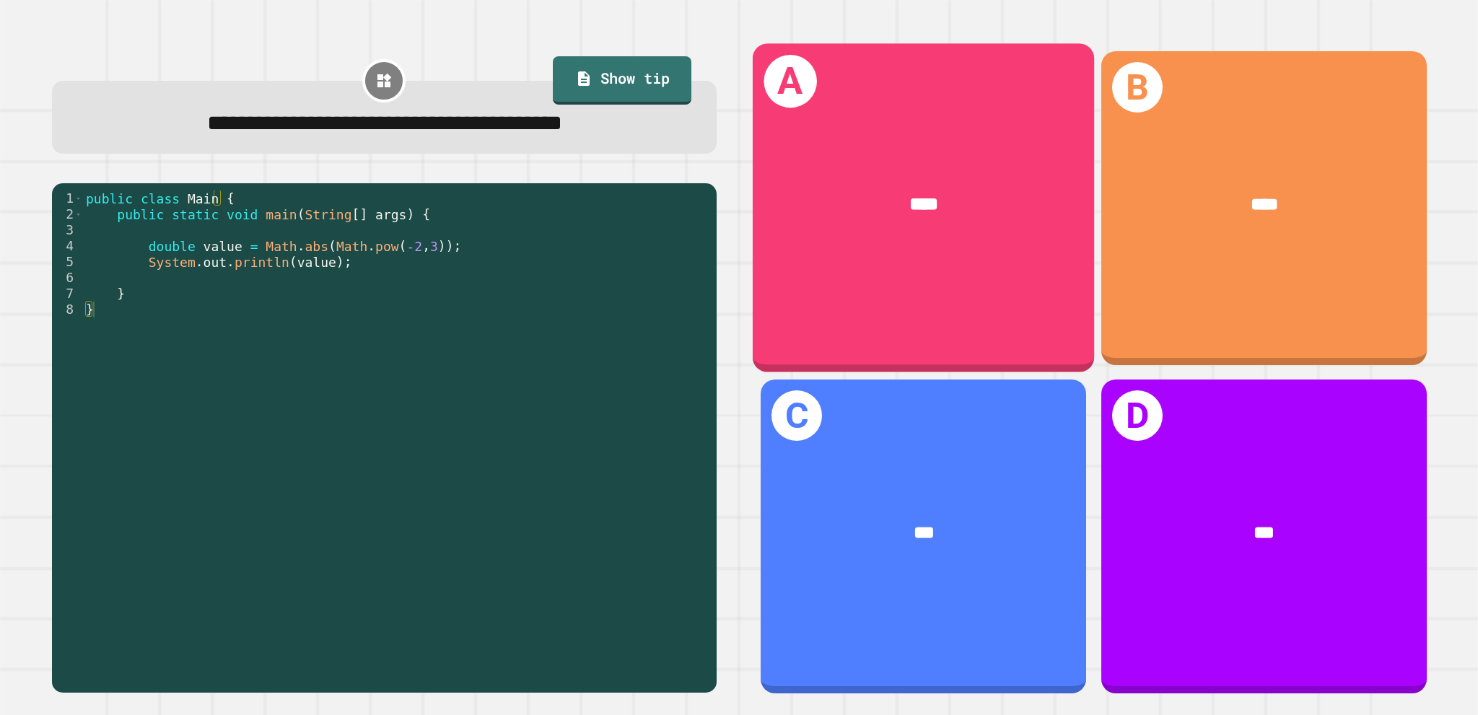
click at [889, 245] on div "****" at bounding box center [923, 204] width 341 height 103
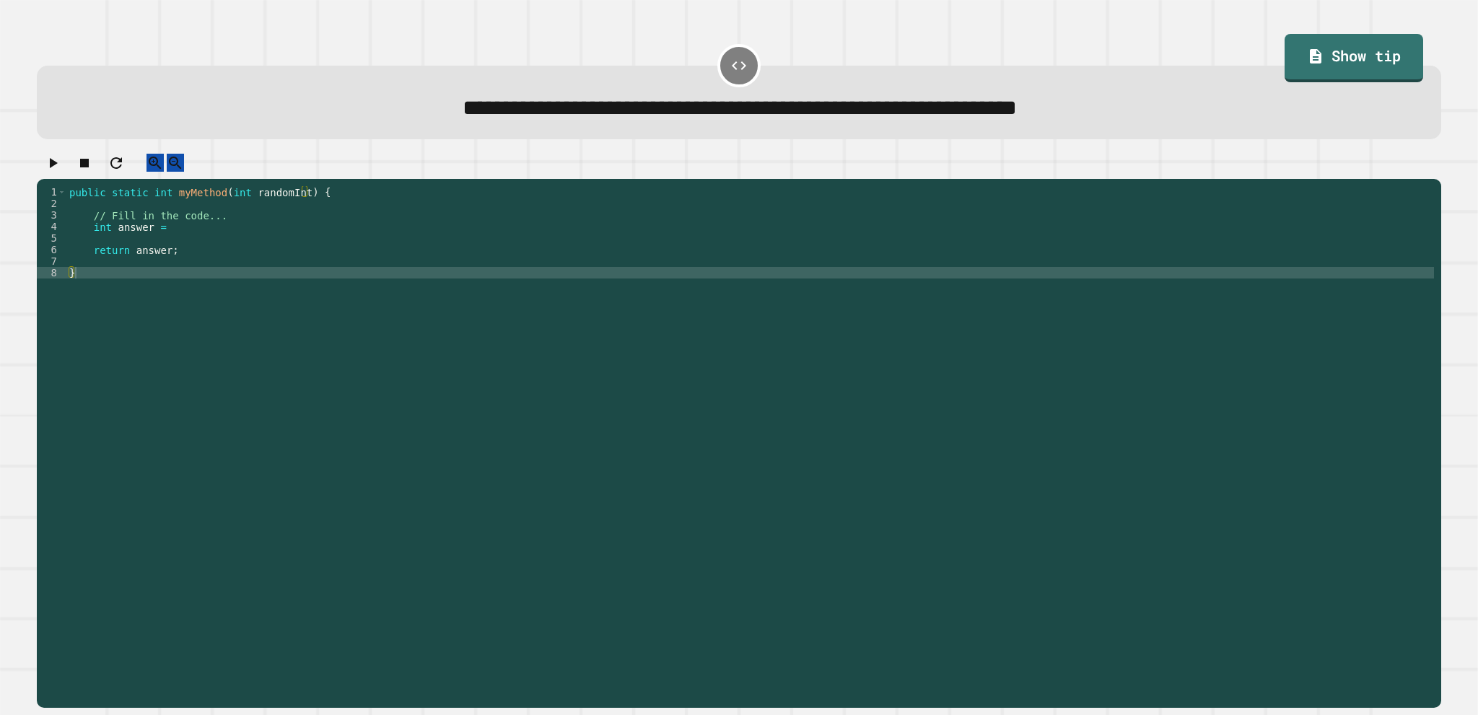
drag, startPoint x: 193, startPoint y: 292, endPoint x: 196, endPoint y: 279, distance: 13.9
click at [193, 287] on div "public static int myMethod ( int randomInt ) { // Fill in the code... int answe…" at bounding box center [750, 428] width 1368 height 485
type textarea "*"
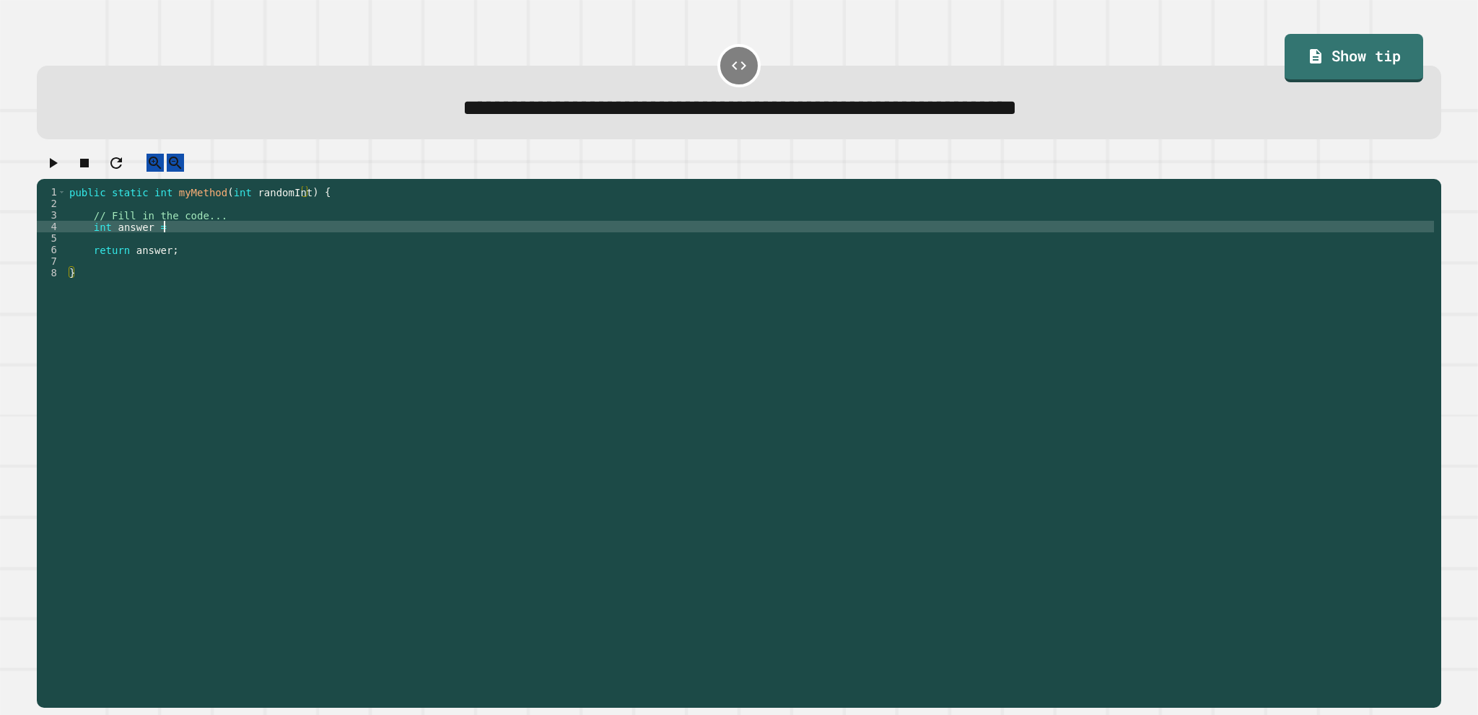
click at [196, 244] on div "public static int myMethod ( int randomInt ) { // Fill in the code... int answe…" at bounding box center [750, 428] width 1368 height 485
click at [253, 239] on div "public static int myMethod ( int randomInt ) { // Fill in the code... int answe…" at bounding box center [750, 428] width 1368 height 485
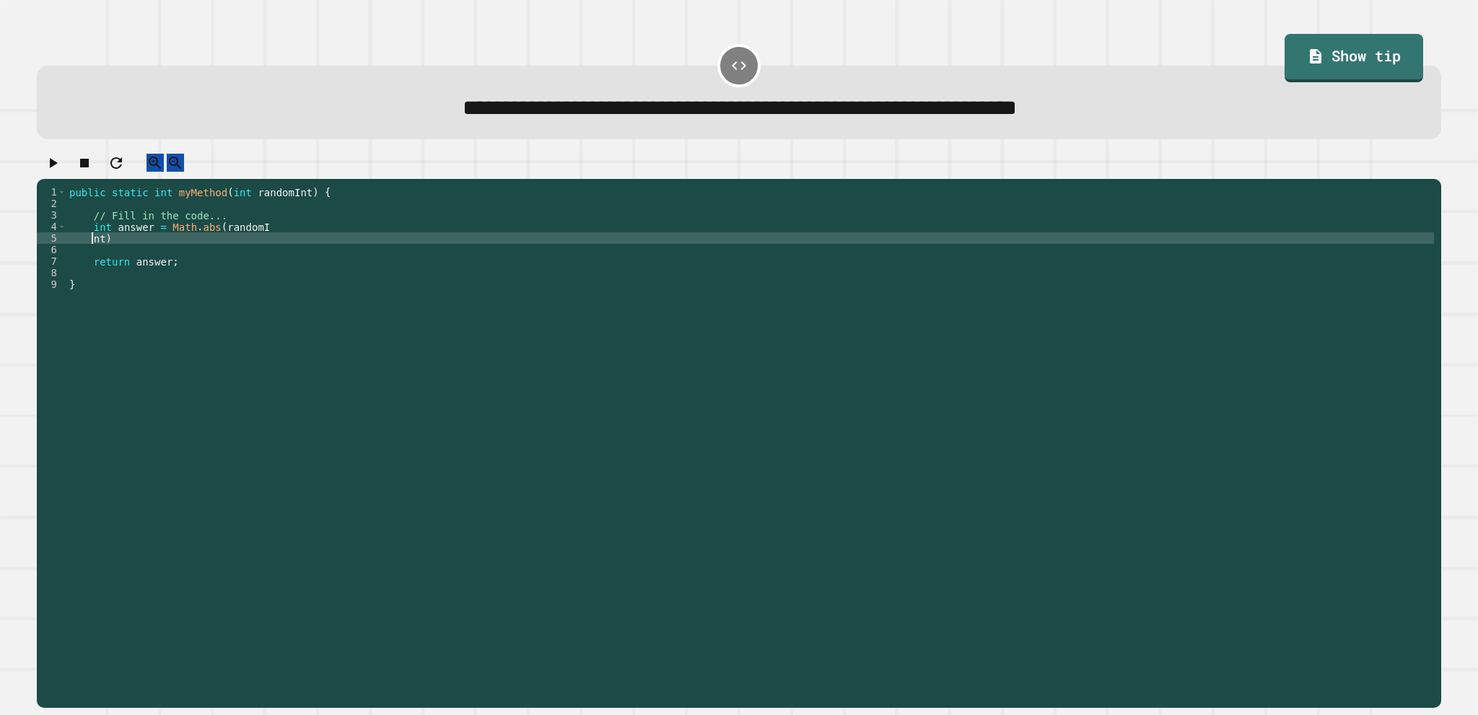
scroll to position [0, 0]
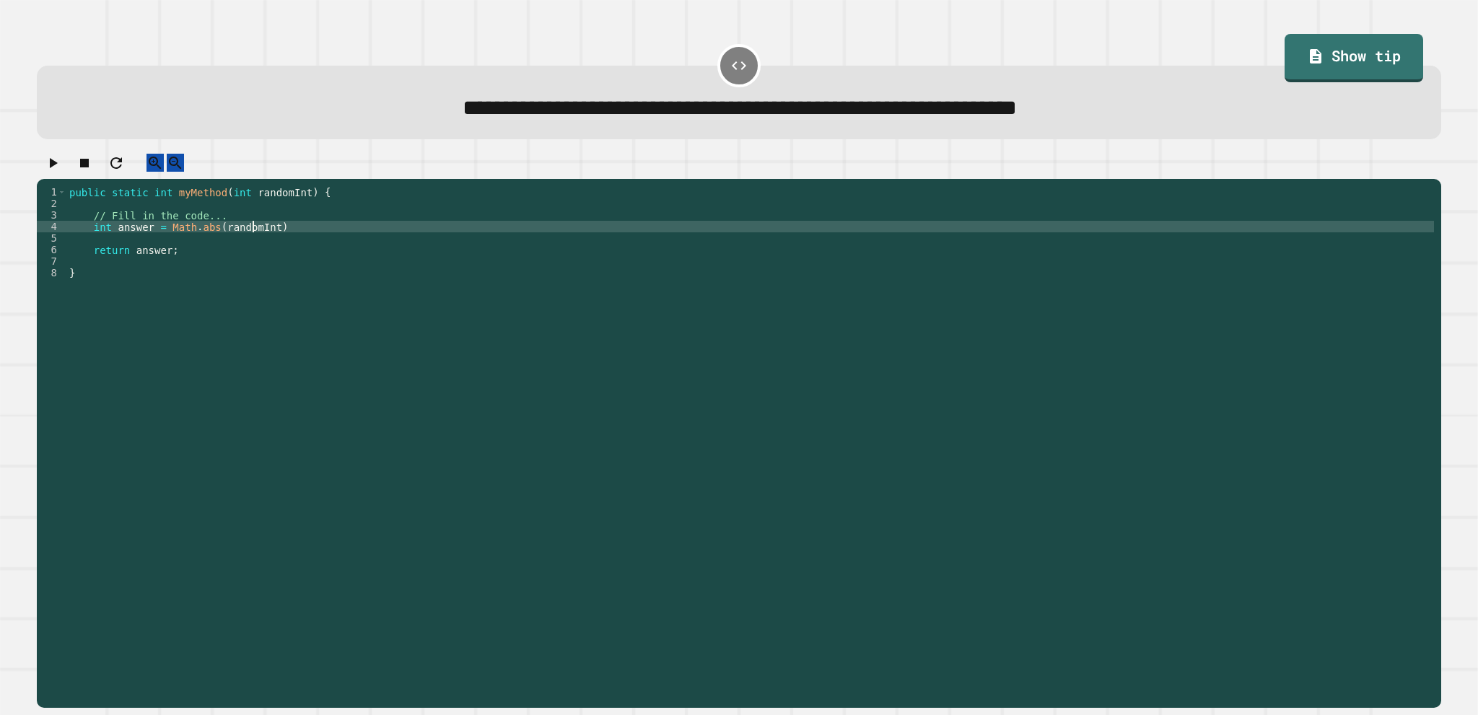
click at [441, 485] on div "public static int myMethod ( int randomInt ) { // Fill in the code... int answe…" at bounding box center [750, 428] width 1368 height 485
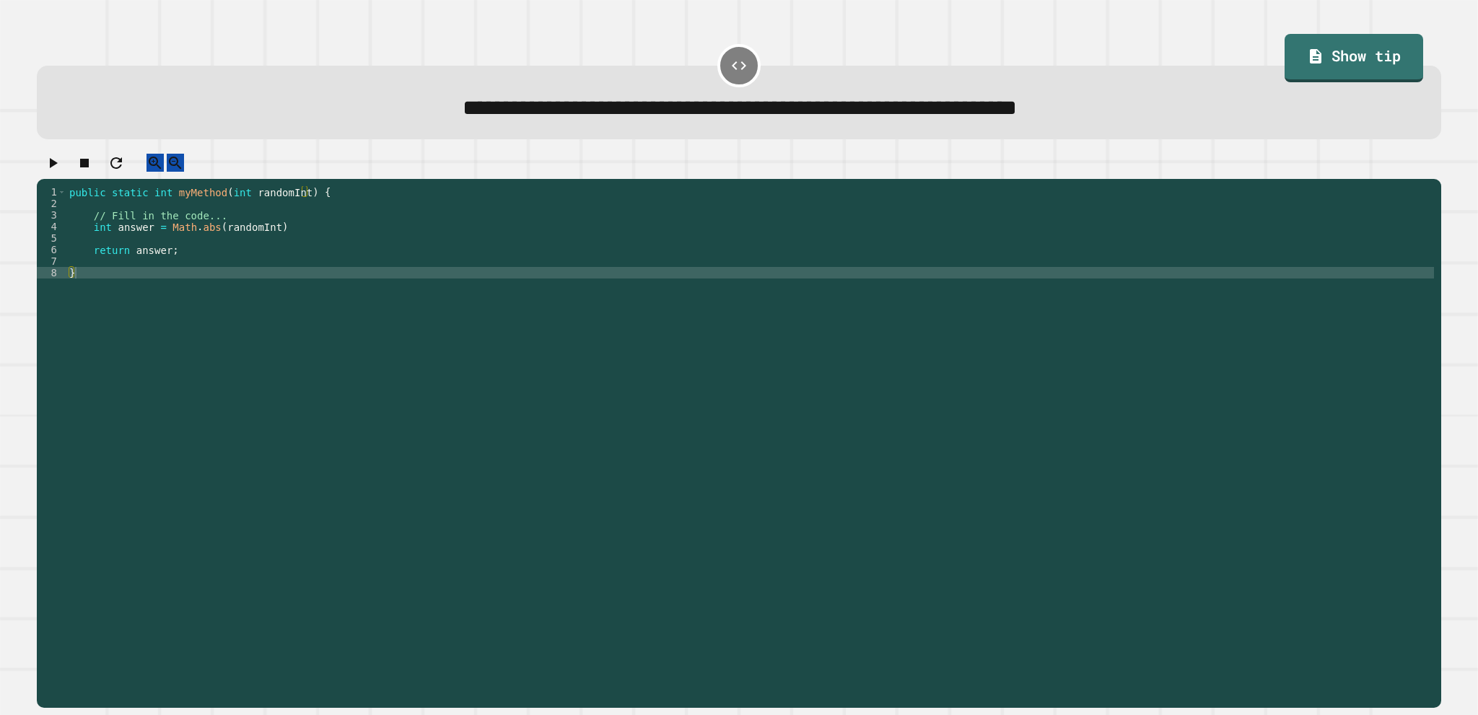
click at [382, 238] on div "public static int myMethod ( int randomInt ) { // Fill in the code... int answe…" at bounding box center [750, 428] width 1368 height 485
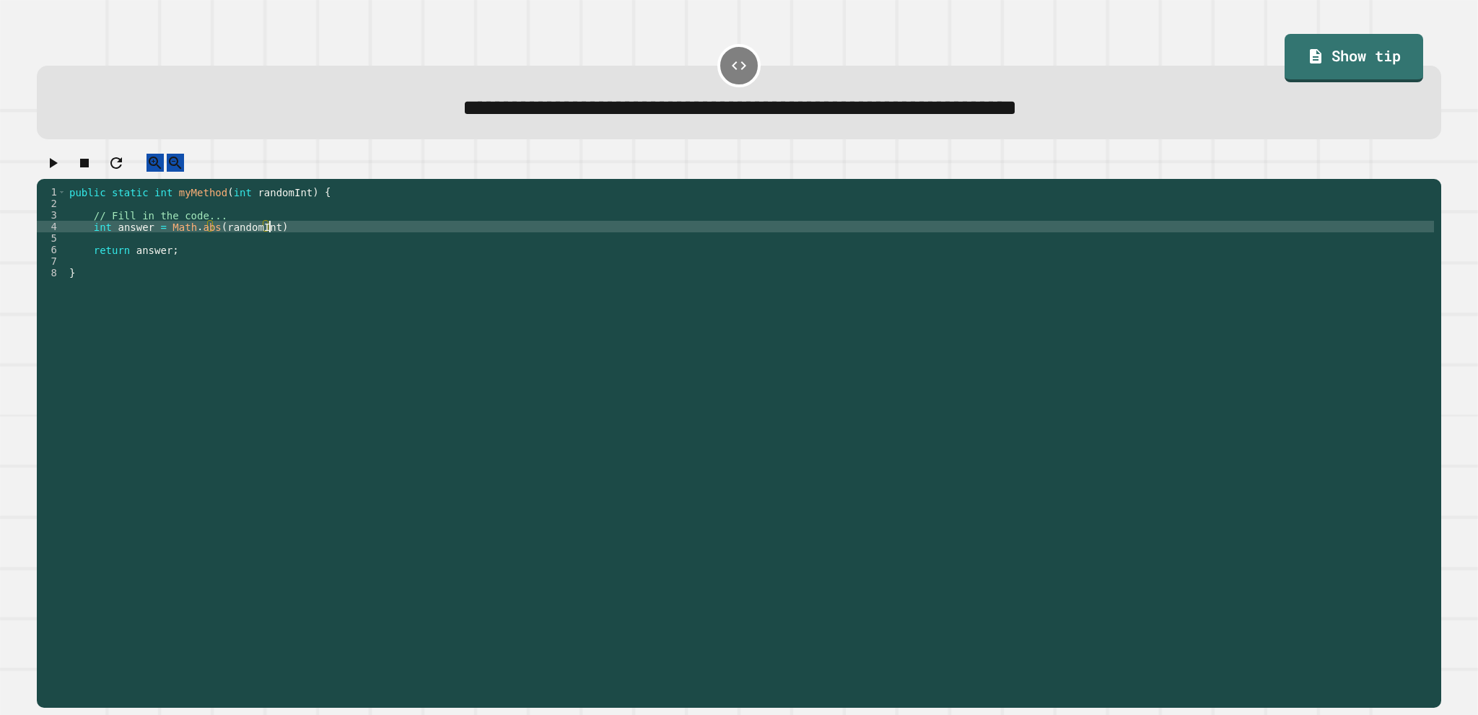
type textarea "**********"
click at [438, 286] on div "public static int myMethod ( int randomInt ) { // Fill in the code... int answe…" at bounding box center [750, 428] width 1368 height 485
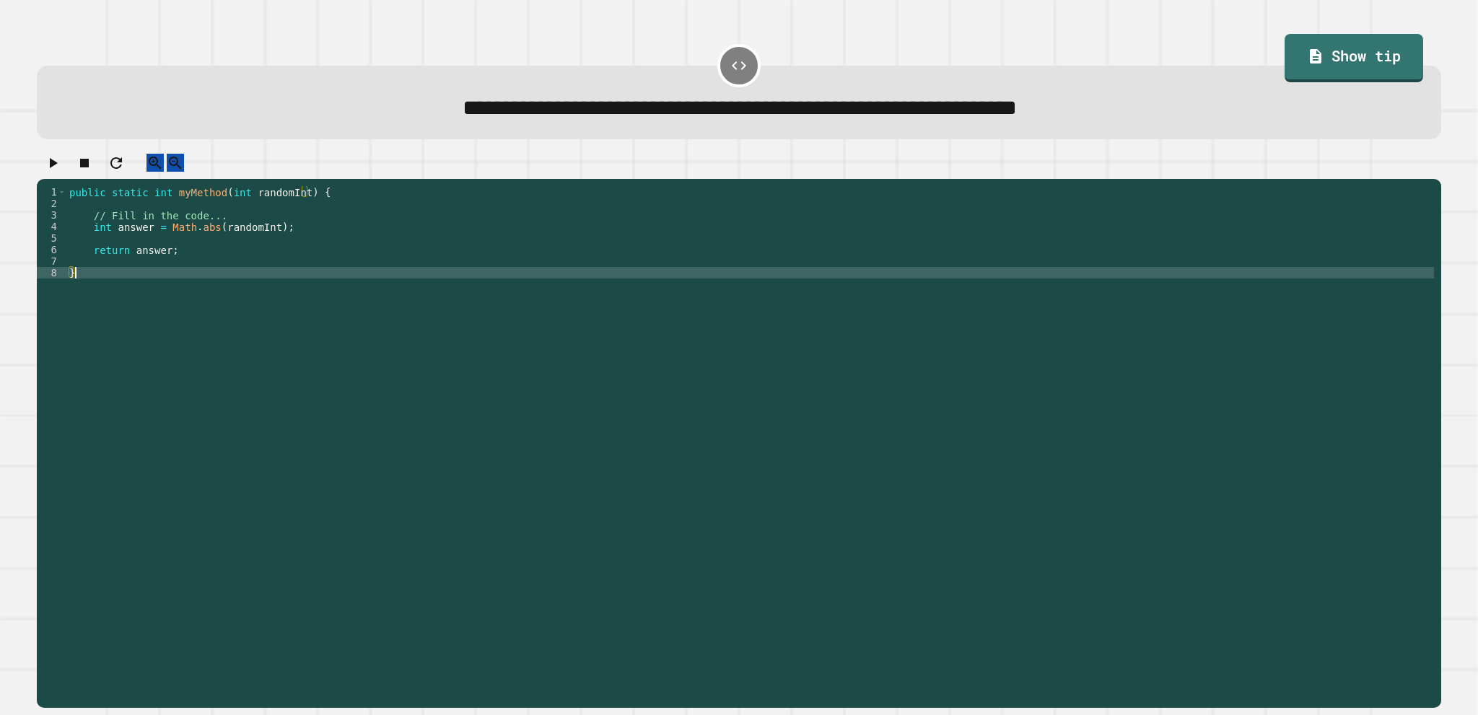
scroll to position [0, 0]
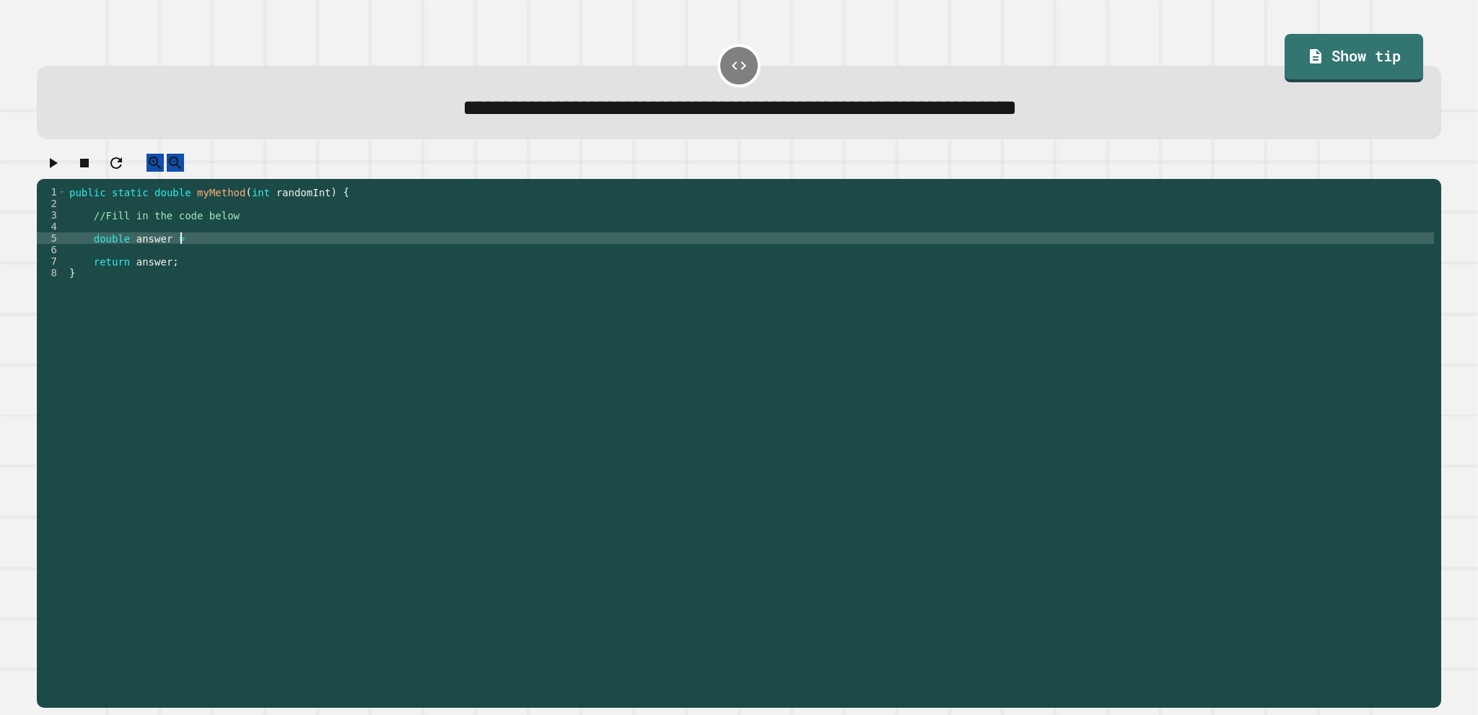
click at [200, 253] on div "public static double myMethod ( int randomInt ) { //Fill in the code below doub…" at bounding box center [750, 428] width 1368 height 485
type textarea "**********"
click at [53, 172] on icon "button" at bounding box center [52, 162] width 17 height 17
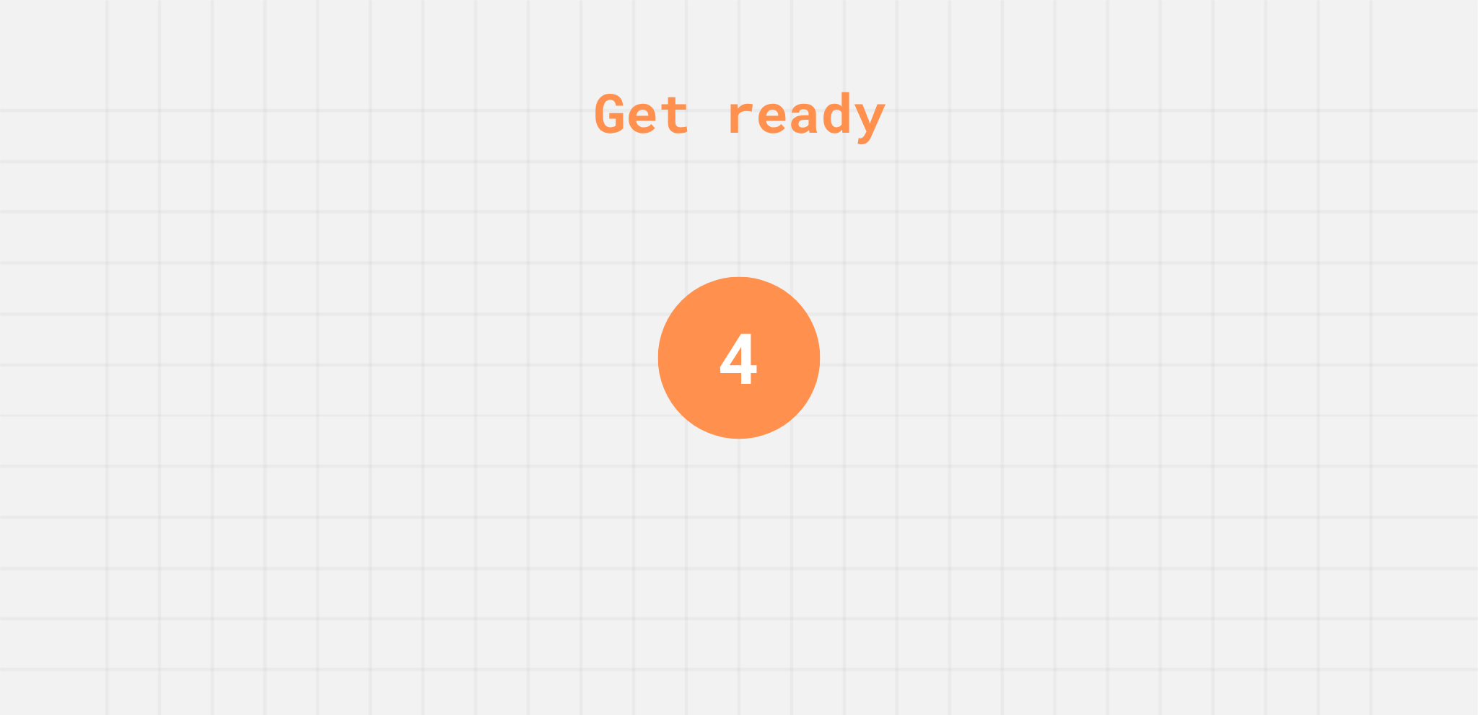
click at [781, 314] on div "4" at bounding box center [739, 357] width 162 height 162
click at [795, 317] on div "Get ready 4" at bounding box center [739, 357] width 1478 height 715
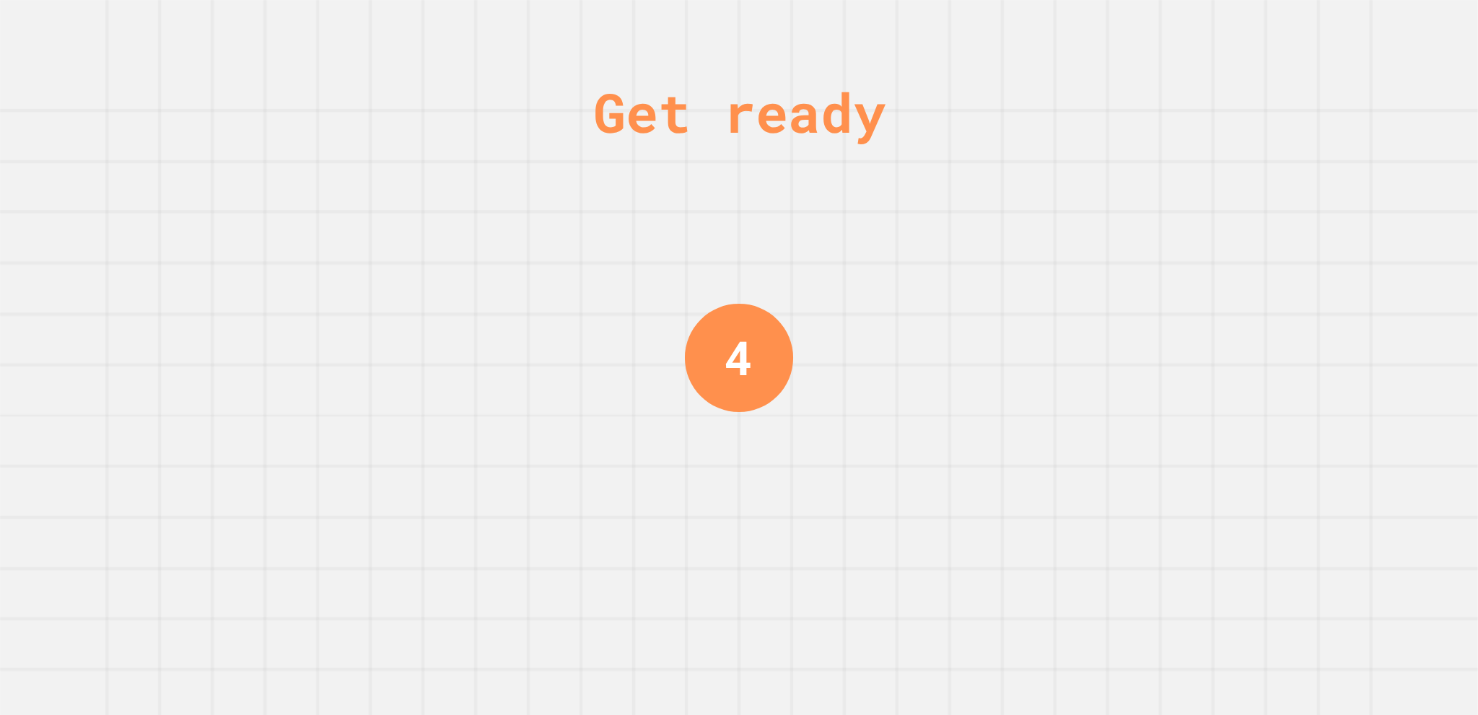
drag, startPoint x: 786, startPoint y: 338, endPoint x: 812, endPoint y: 302, distance: 43.9
click at [808, 310] on div "Get ready 4" at bounding box center [739, 357] width 1478 height 715
click at [813, 301] on div "Get ready 4" at bounding box center [739, 357] width 1478 height 715
click at [813, 301] on div "Get ready 3" at bounding box center [739, 357] width 1478 height 715
click at [414, 115] on div "Get ready 3" at bounding box center [739, 357] width 1478 height 715
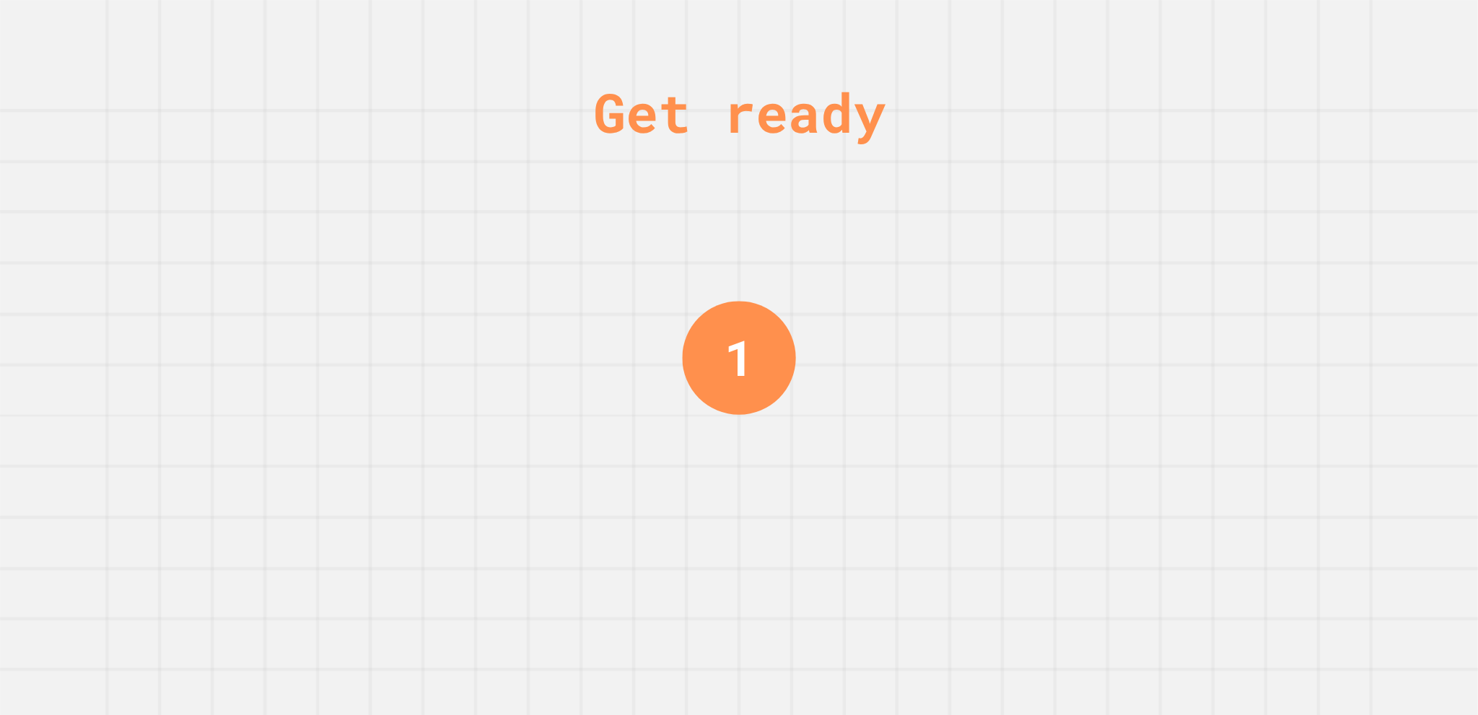
drag, startPoint x: 537, startPoint y: 628, endPoint x: 453, endPoint y: 467, distance: 181.4
click at [453, 467] on div "Get ready 1" at bounding box center [739, 357] width 1478 height 715
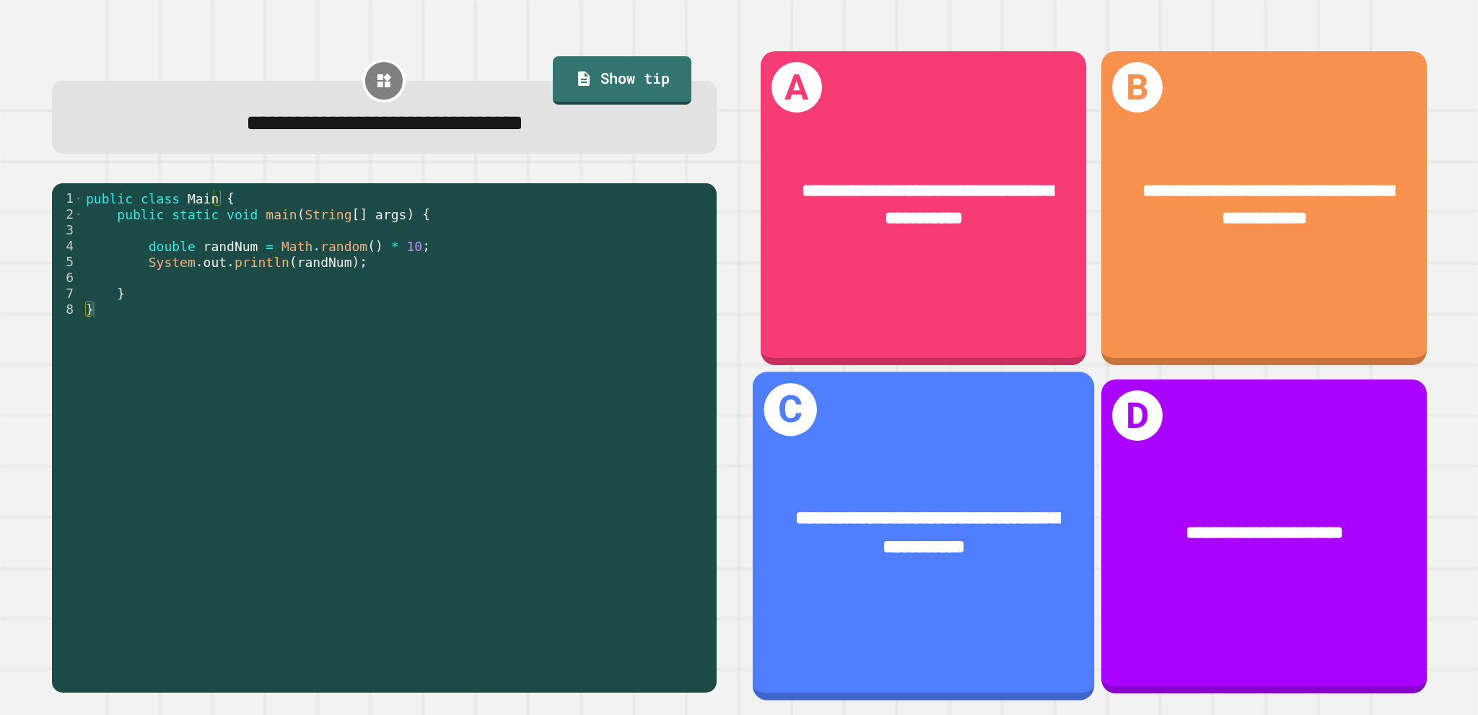
click at [907, 517] on div "**********" at bounding box center [924, 532] width 266 height 57
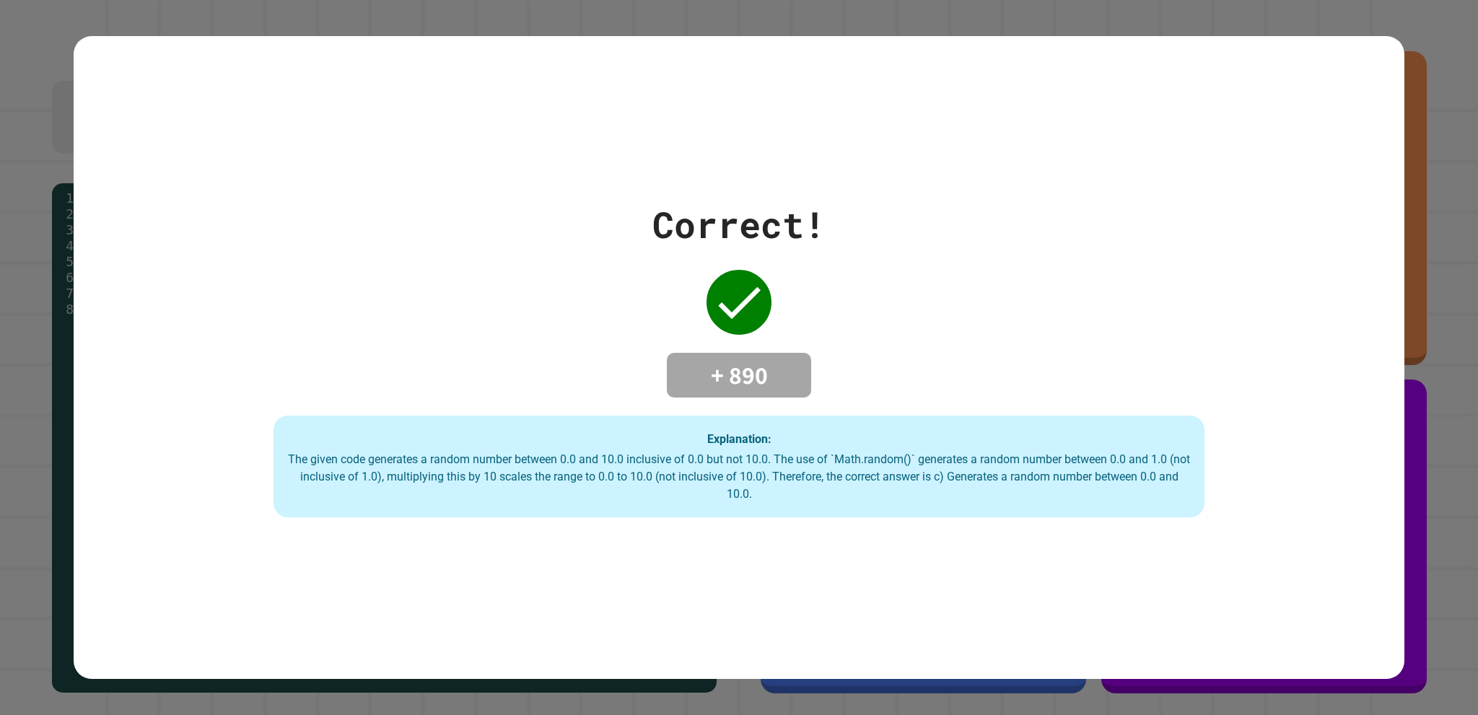
click at [625, 160] on div "Correct! + 890 Explanation: The given code generates a random number between 0.…" at bounding box center [739, 358] width 1330 height 644
drag, startPoint x: 628, startPoint y: 159, endPoint x: 618, endPoint y: 164, distance: 11.0
click at [618, 164] on div "Correct! + 890 Explanation: The given code generates a random number between 0.…" at bounding box center [739, 358] width 1330 height 644
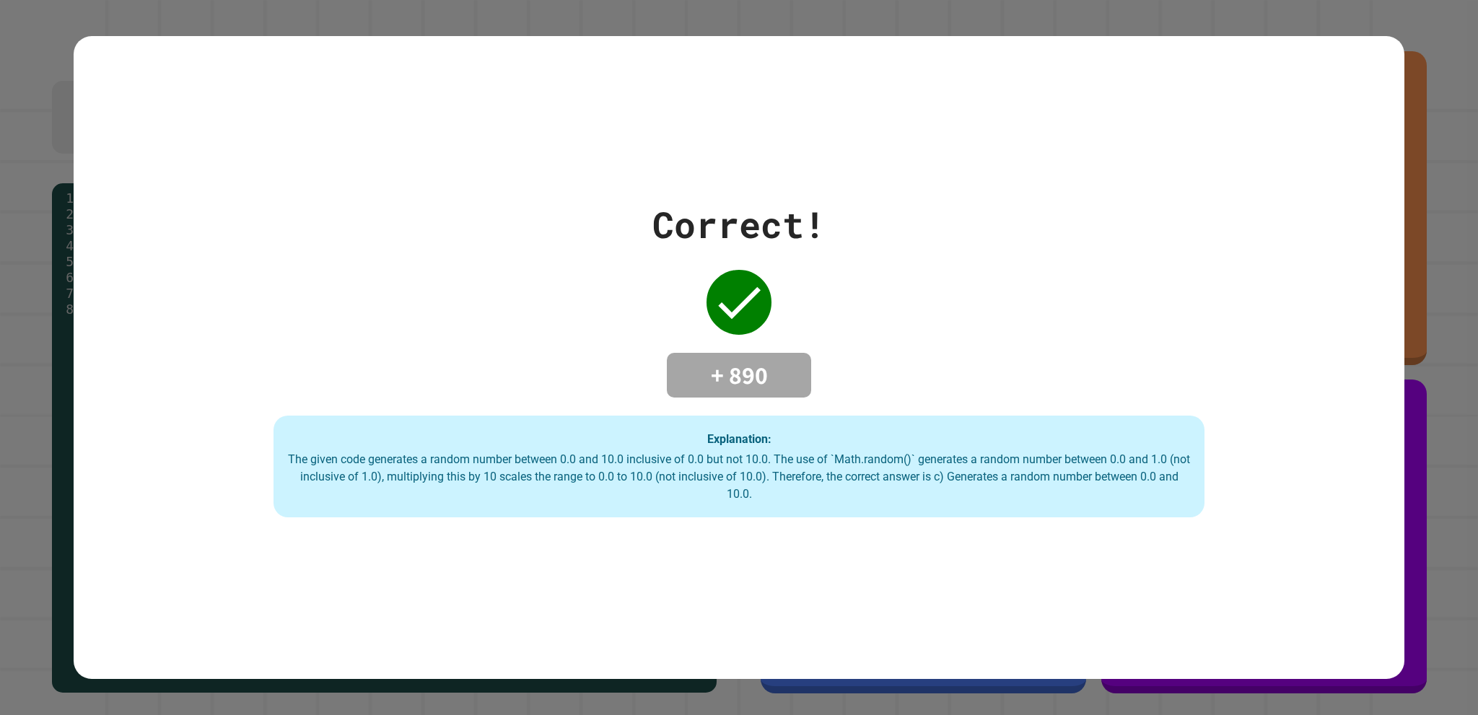
click at [618, 164] on div "Correct! + 890 Explanation: The given code generates a random number between 0.…" at bounding box center [739, 358] width 1330 height 644
click at [618, 165] on div "Correct! + 890 Explanation: The given code generates a random number between 0.…" at bounding box center [739, 358] width 1330 height 644
click at [617, 165] on div "Correct! + 890 Explanation: The given code generates a random number between 0.…" at bounding box center [739, 358] width 1330 height 644
click at [616, 164] on div "Correct! + 890 Explanation: The given code generates a random number between 0.…" at bounding box center [739, 358] width 1330 height 644
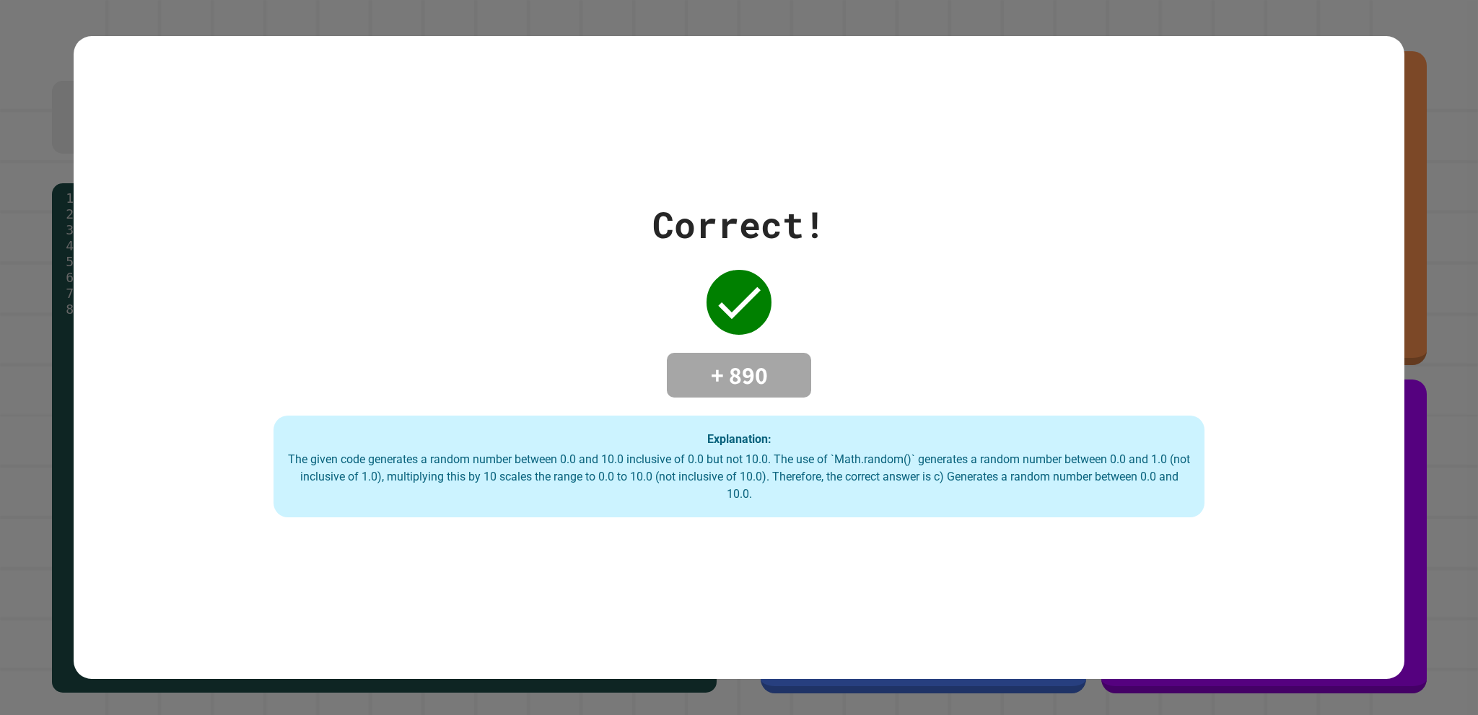
click at [616, 164] on div "Correct! + 890 Explanation: The given code generates a random number between 0.…" at bounding box center [739, 358] width 1330 height 644
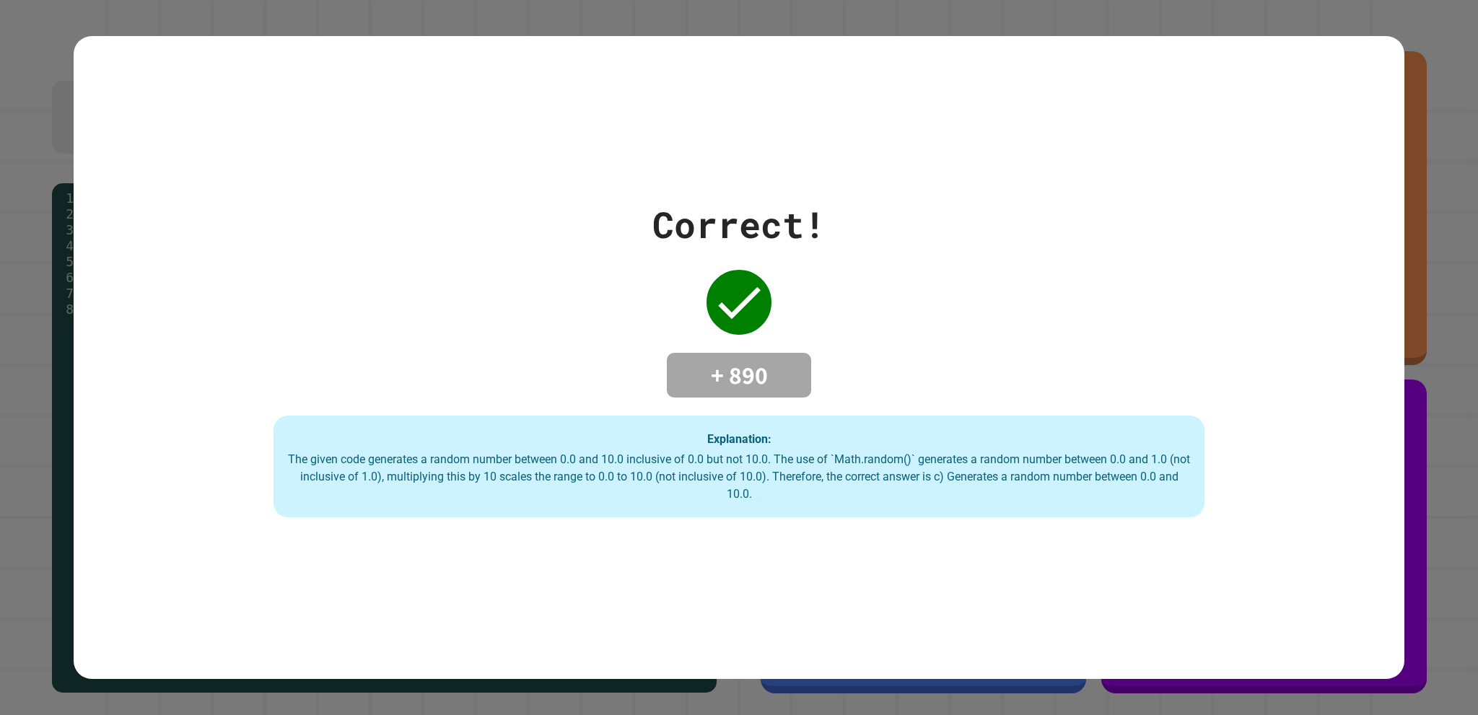
click at [1132, 334] on div "Correct! + 890 Explanation: The given code generates a random number between 0.…" at bounding box center [739, 358] width 1330 height 320
click at [731, 363] on h4 "+ 890" at bounding box center [738, 375] width 115 height 30
click at [731, 364] on h4 "+ 890" at bounding box center [738, 375] width 115 height 30
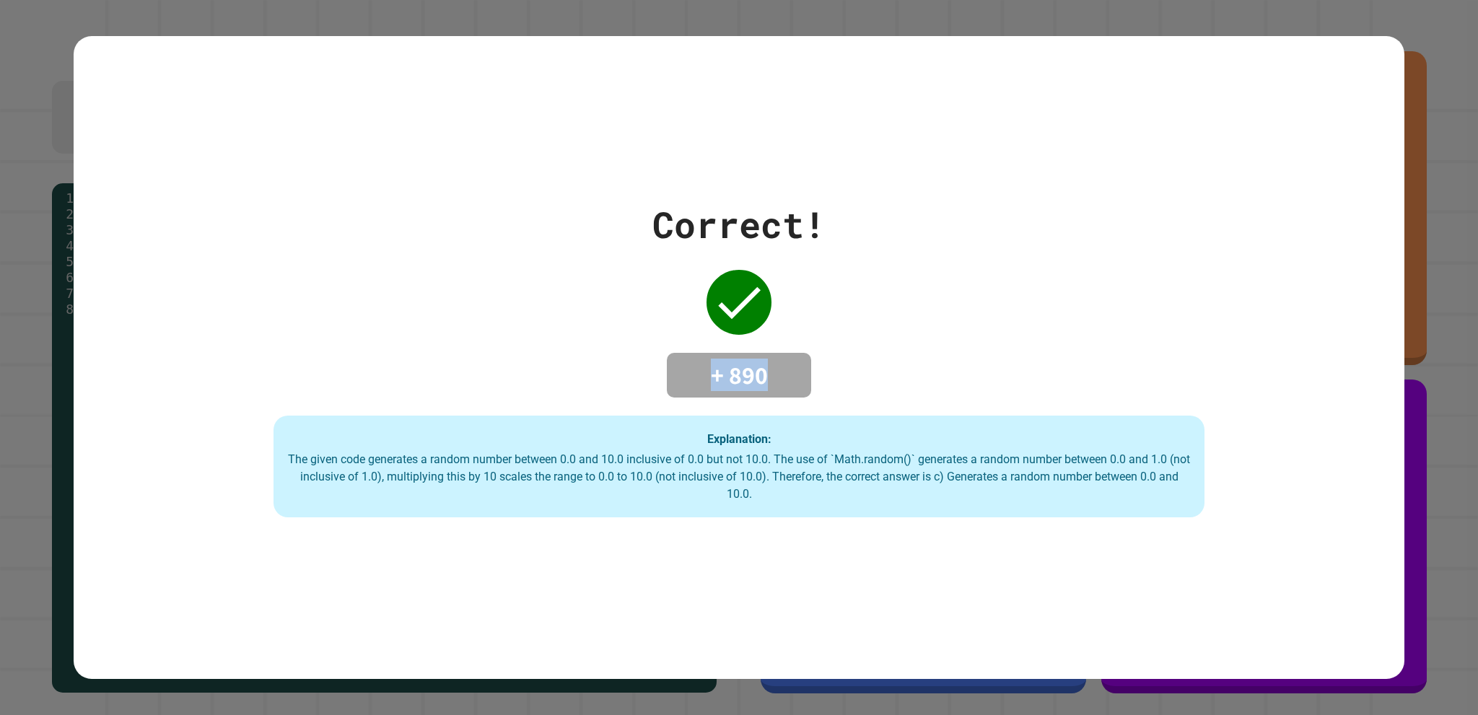
click at [731, 364] on h4 "+ 890" at bounding box center [738, 375] width 115 height 30
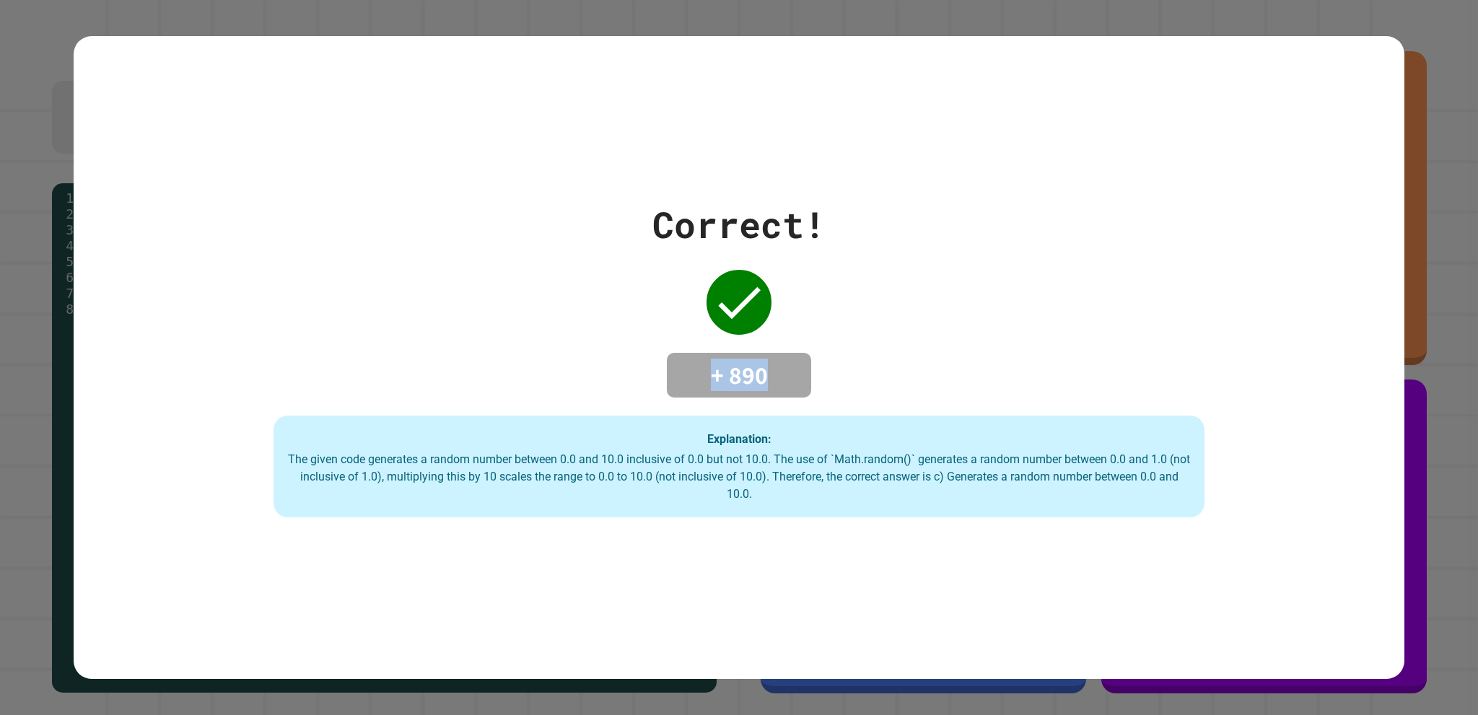
click at [731, 364] on h4 "+ 890" at bounding box center [738, 375] width 115 height 30
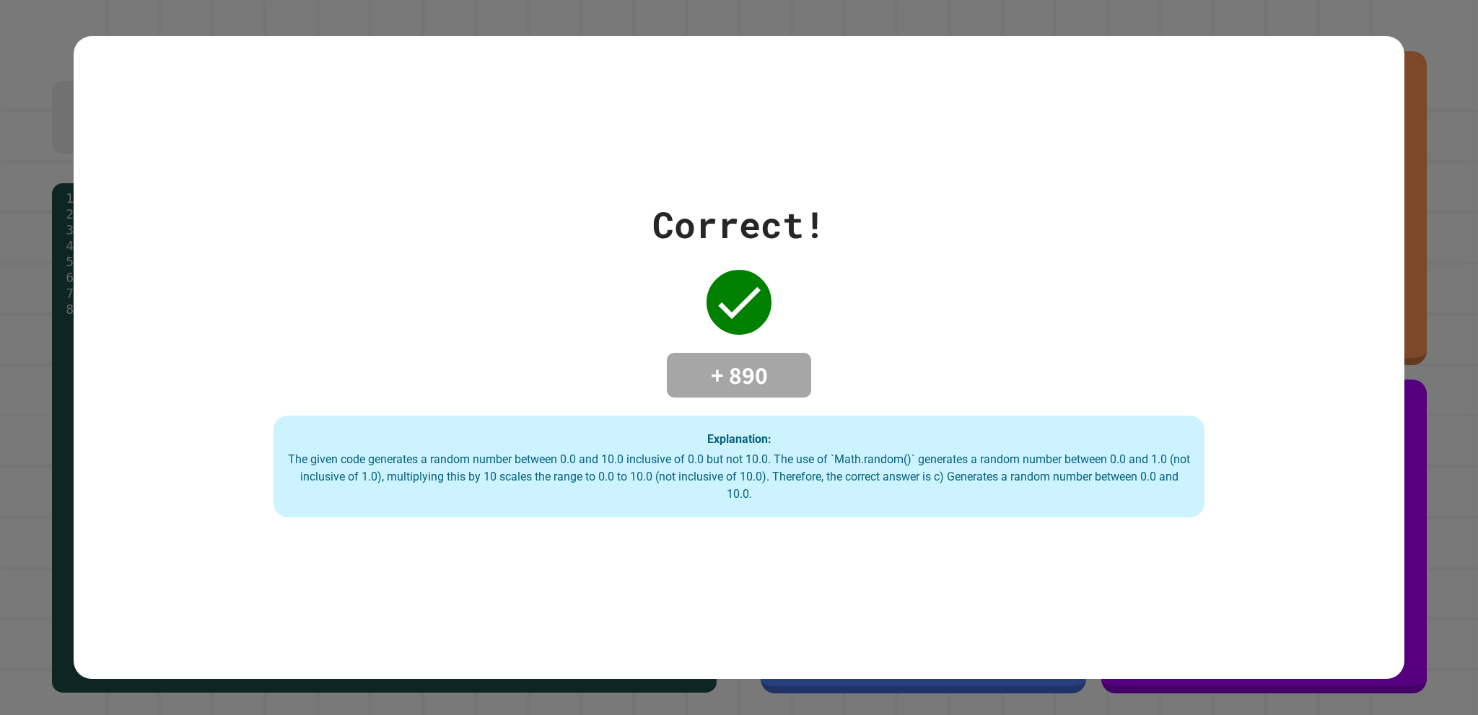
click at [774, 314] on div "Correct! + 890 Explanation: The given code generates a random number between 0.…" at bounding box center [739, 358] width 1330 height 320
drag, startPoint x: 703, startPoint y: 355, endPoint x: 871, endPoint y: 355, distance: 168.1
click at [871, 355] on div "Correct! + 890 Explanation: The given code generates a random number between 0.…" at bounding box center [739, 358] width 1330 height 320
click at [921, 302] on div "Correct! + 890 Explanation: The given code generates a random number between 0.…" at bounding box center [739, 358] width 1330 height 320
drag, startPoint x: 564, startPoint y: 378, endPoint x: 1357, endPoint y: 385, distance: 792.4
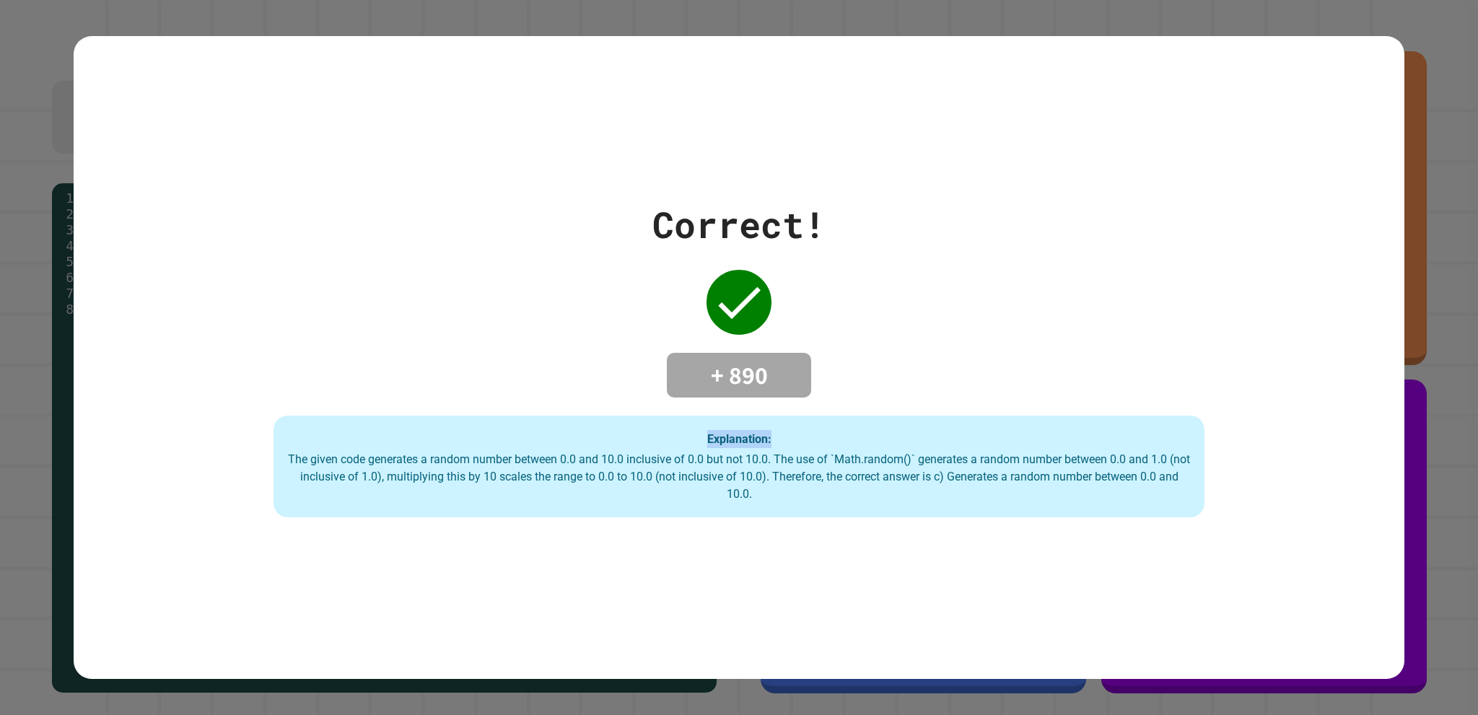
click at [1357, 385] on div "Correct! + 890 Explanation: The given code generates a random number between 0.…" at bounding box center [739, 358] width 1330 height 320
click at [1198, 371] on div "Correct! + 890 Explanation: The given code generates a random number between 0.…" at bounding box center [739, 358] width 1330 height 320
drag, startPoint x: 13, startPoint y: 341, endPoint x: 684, endPoint y: 356, distance: 671.3
click at [684, 356] on div "Correct! + 890 Explanation: The given code generates a random number between 0.…" at bounding box center [739, 357] width 1478 height 715
click at [887, 281] on div "Correct! + 890 Explanation: The given code generates a random number between 0.…" at bounding box center [739, 358] width 1330 height 320
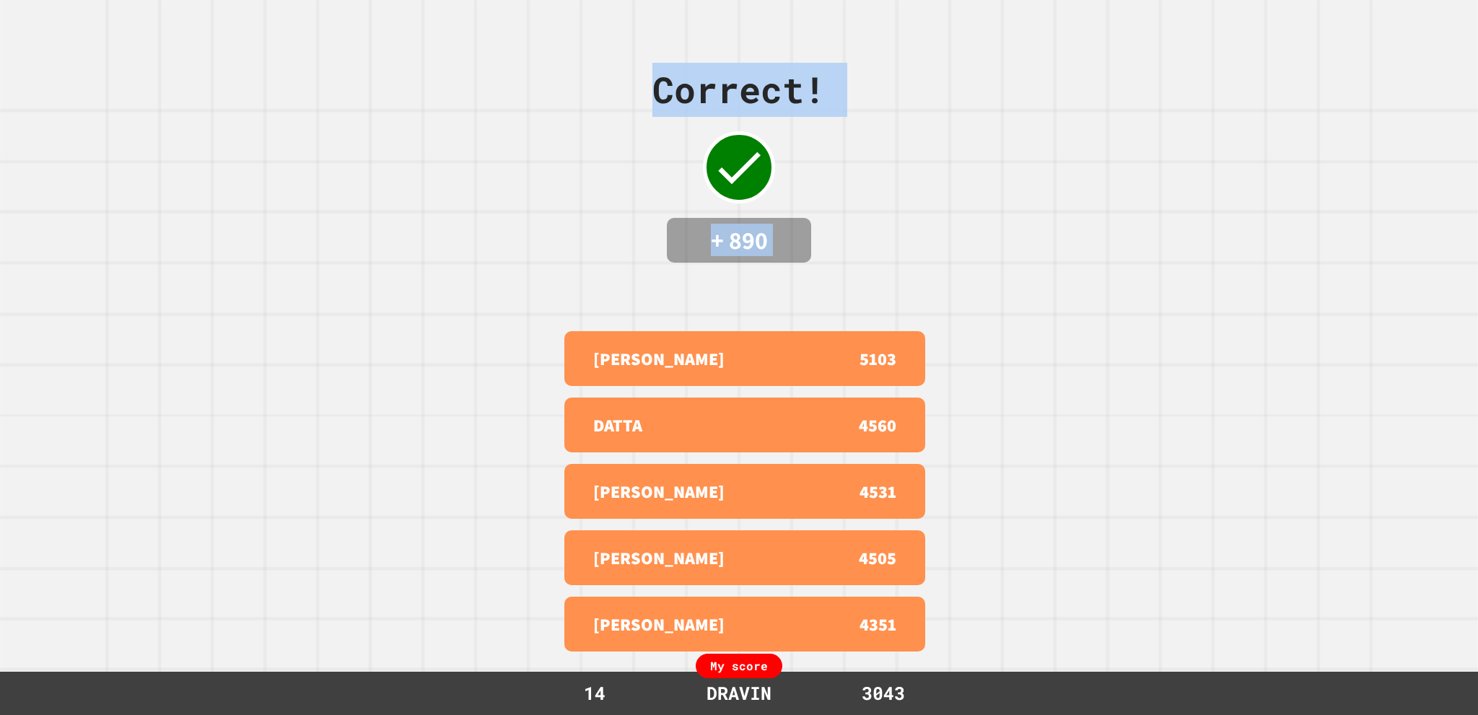
drag, startPoint x: 272, startPoint y: 323, endPoint x: 454, endPoint y: 315, distance: 182.1
click at [416, 269] on div "Correct! + 890 [PERSON_NAME] 5103 DATTA 4560 [PERSON_NAME] 4531 [PERSON_NAME] 4…" at bounding box center [739, 357] width 1478 height 715
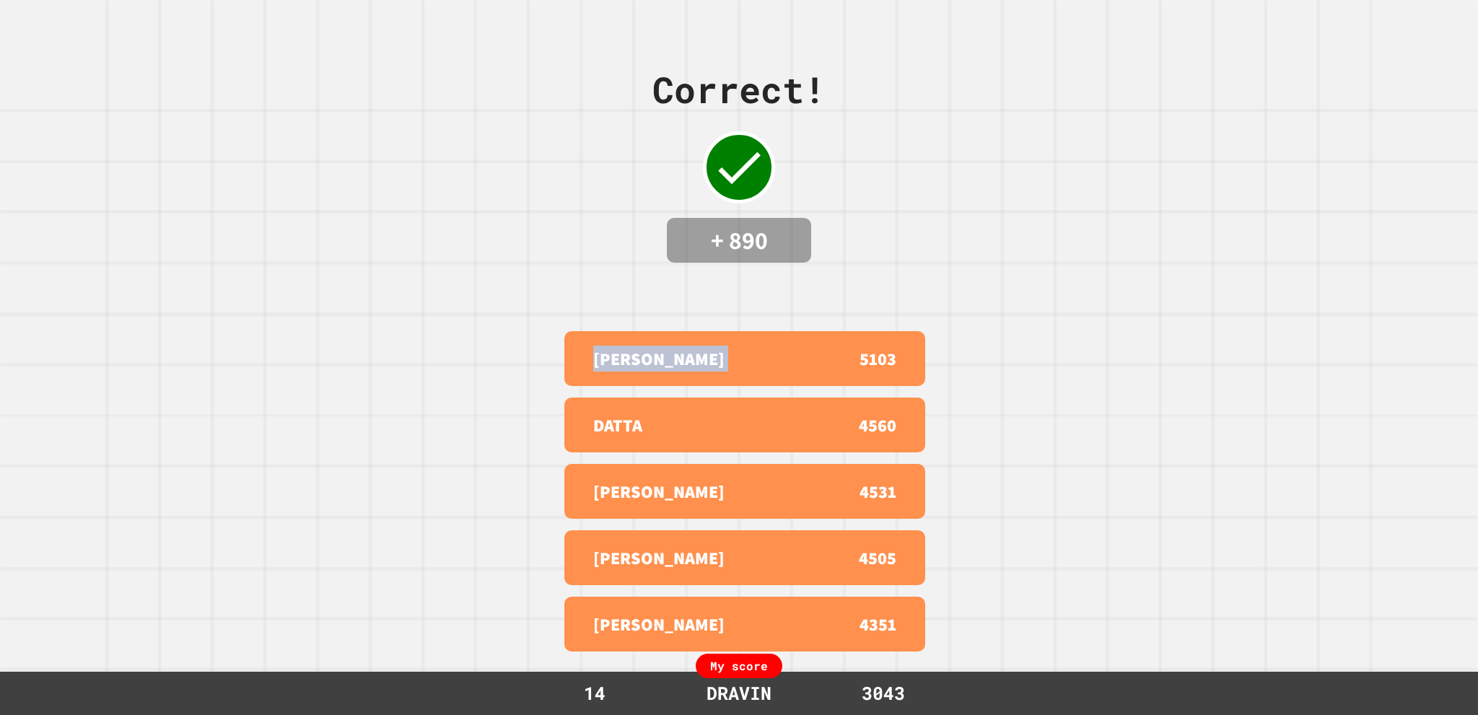
click at [416, 269] on div "Correct! + 890 [PERSON_NAME] 5103 DATTA 4560 [PERSON_NAME] 4531 [PERSON_NAME] 4…" at bounding box center [739, 357] width 1478 height 715
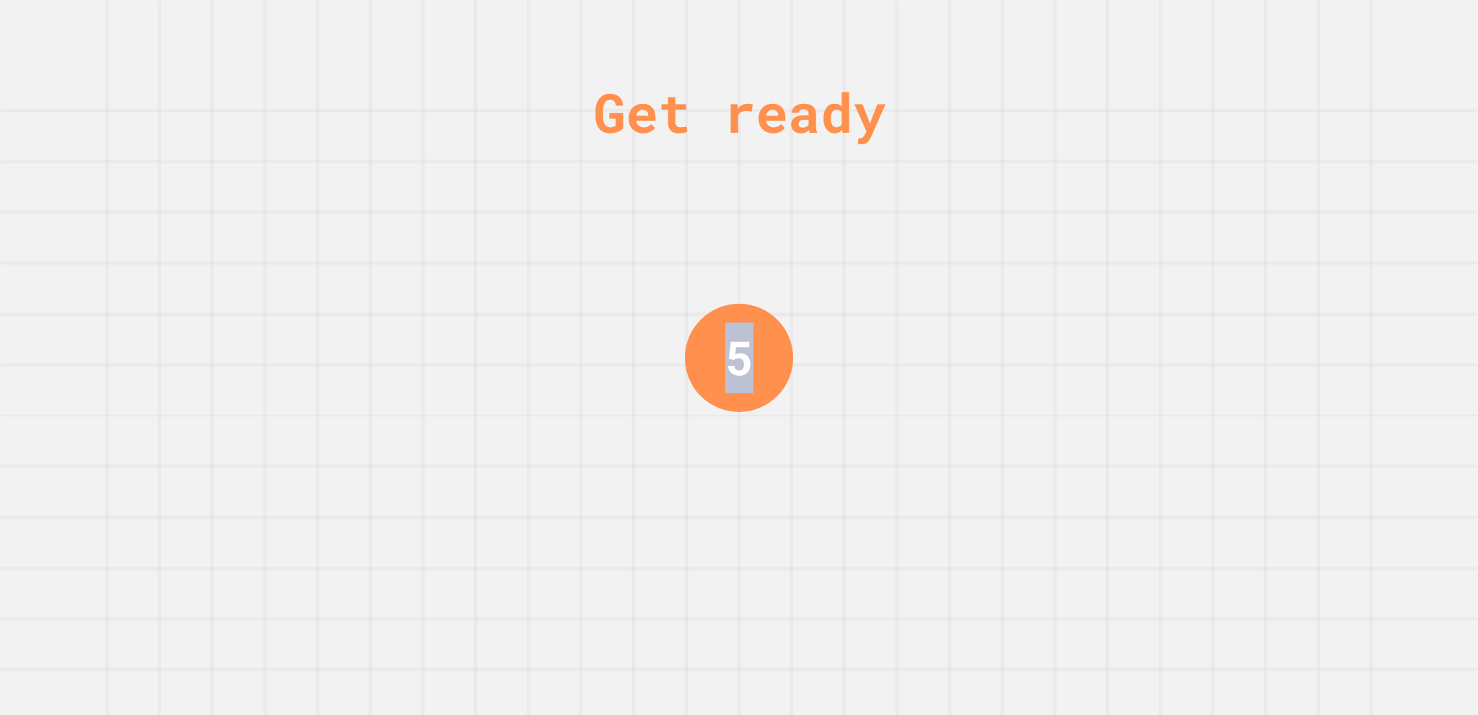
click at [416, 269] on div "Get ready 5" at bounding box center [739, 357] width 1478 height 715
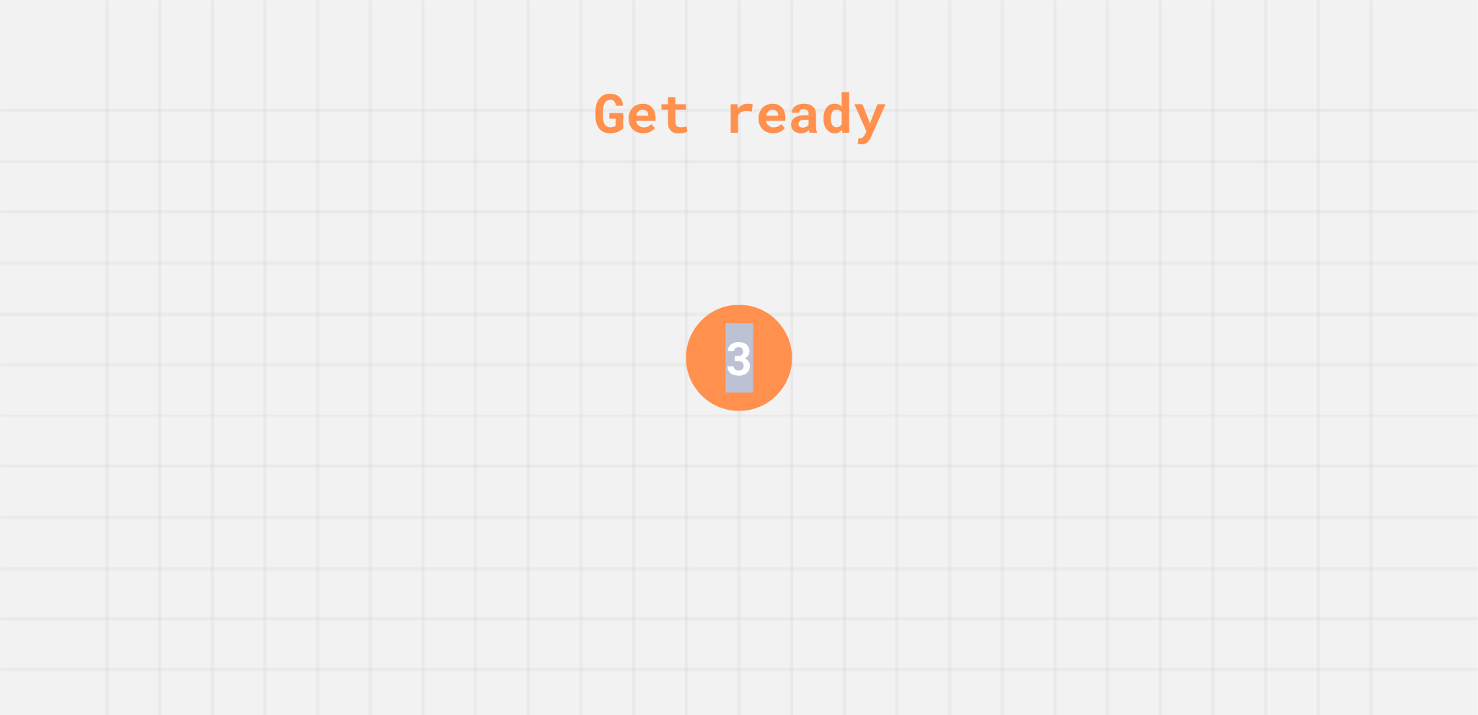
click at [606, 274] on div "Get ready 3" at bounding box center [739, 357] width 1478 height 715
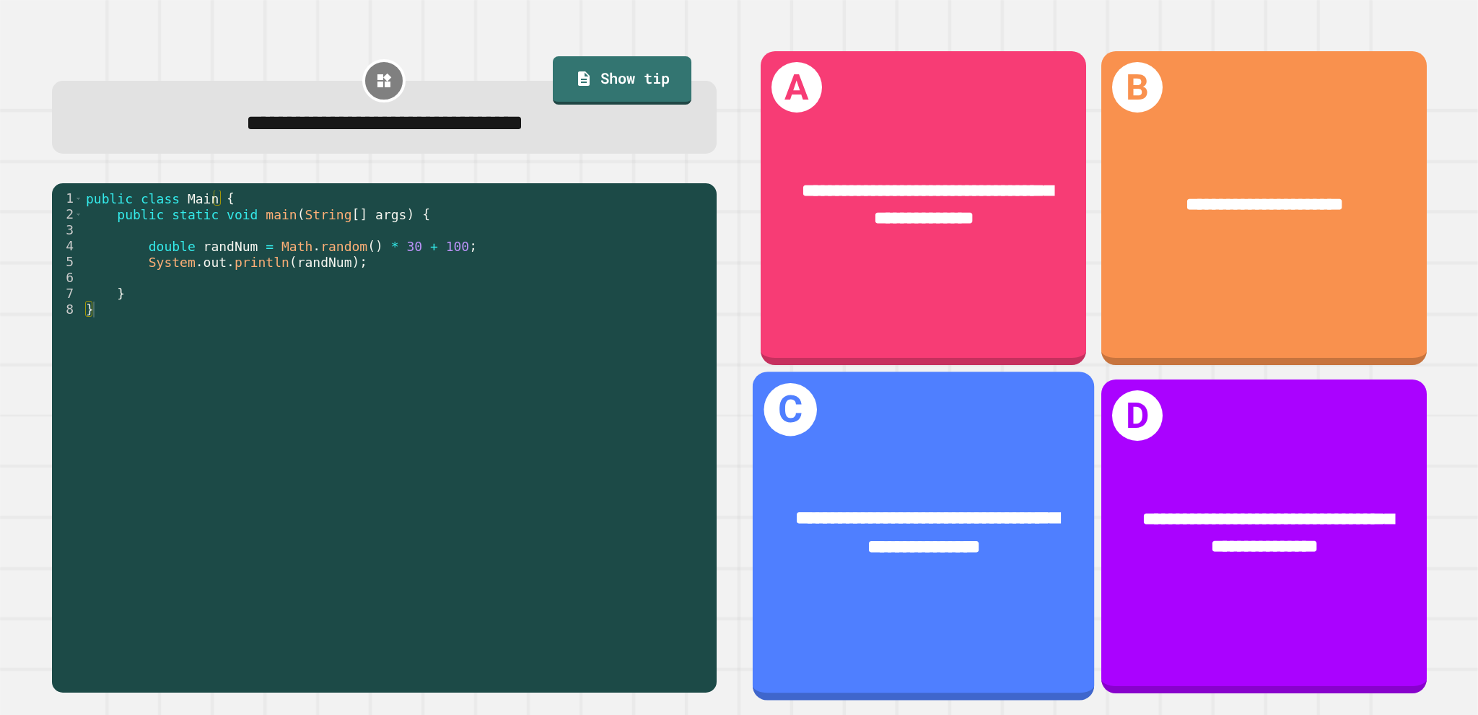
click at [937, 504] on div "**********" at bounding box center [924, 532] width 266 height 57
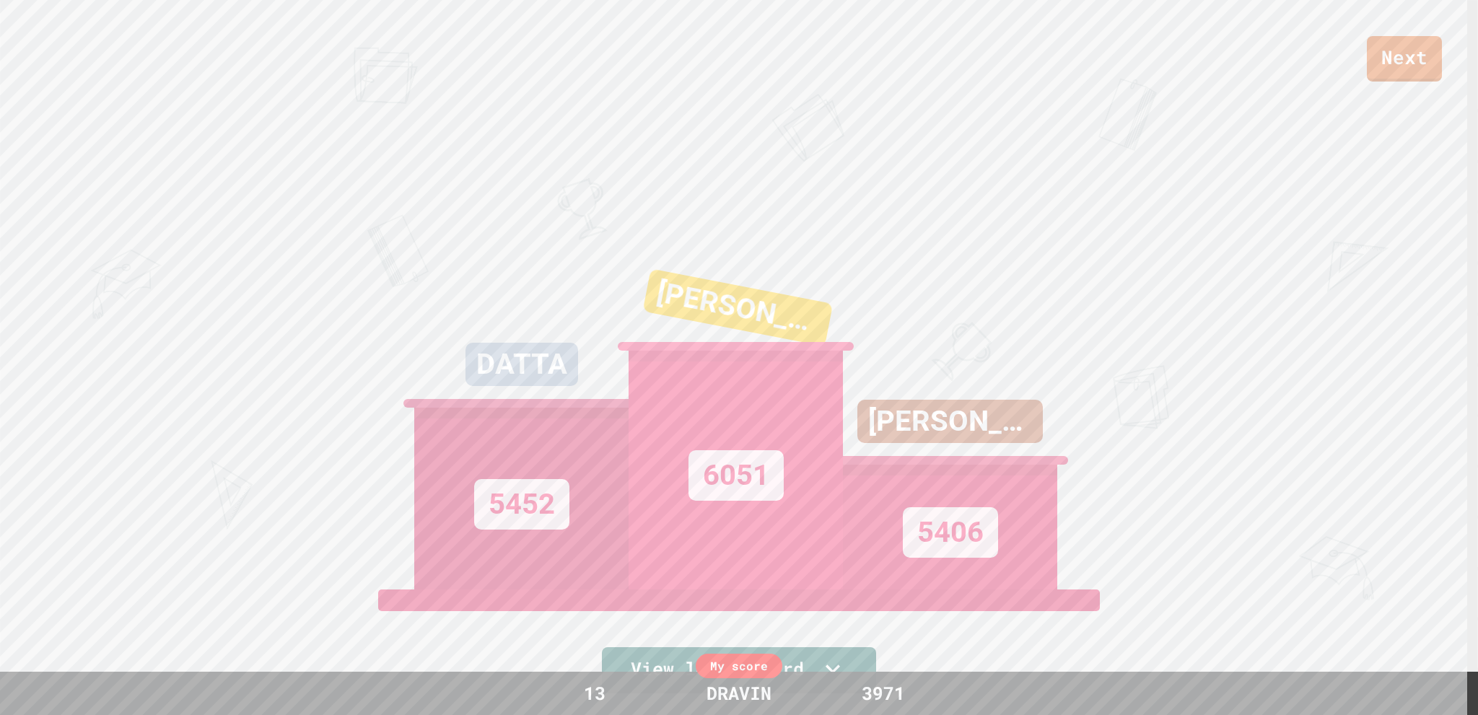
click at [48, 585] on div "Next DATTA 5452 [PERSON_NAME] 6051 [PERSON_NAME] 5406 View leaderboard" at bounding box center [739, 357] width 1478 height 715
click at [274, 478] on div "Next DATTA 5452 [PERSON_NAME] 6051 [PERSON_NAME] 5406 View leaderboard" at bounding box center [739, 357] width 1478 height 715
